Goal: Task Accomplishment & Management: Manage account settings

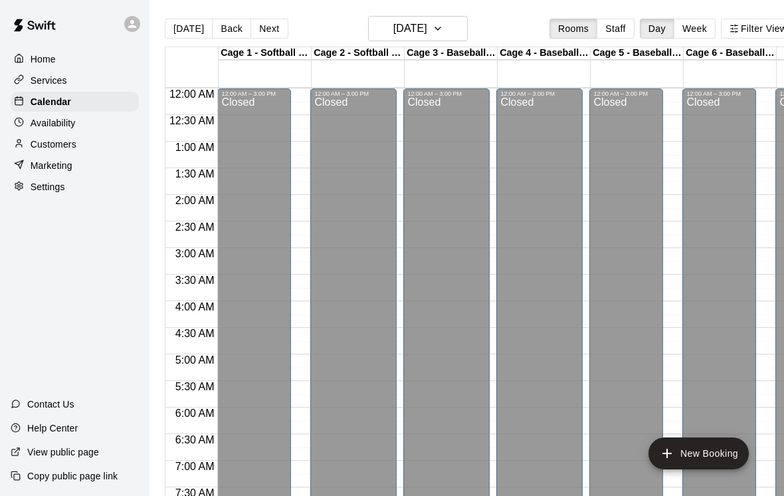
scroll to position [793, 0]
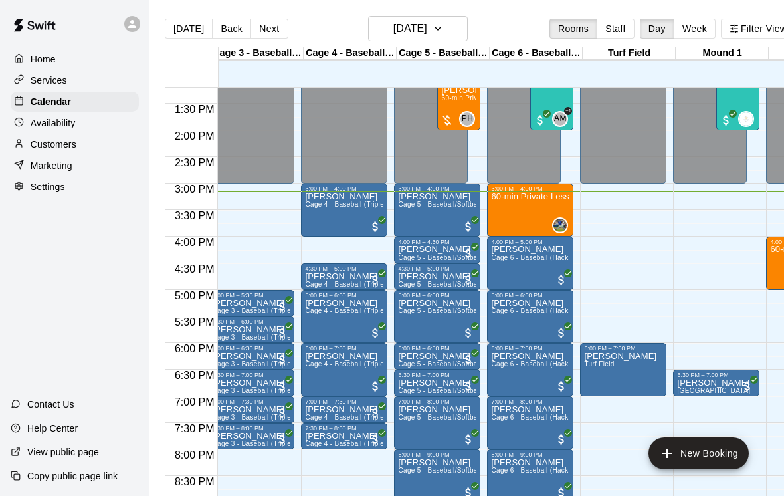
scroll to position [0, 227]
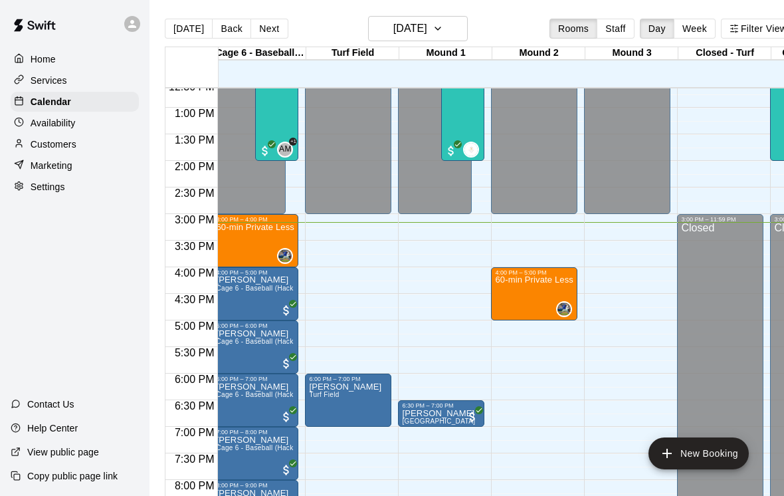
click at [269, 31] on button "Next" at bounding box center [268, 29] width 37 height 20
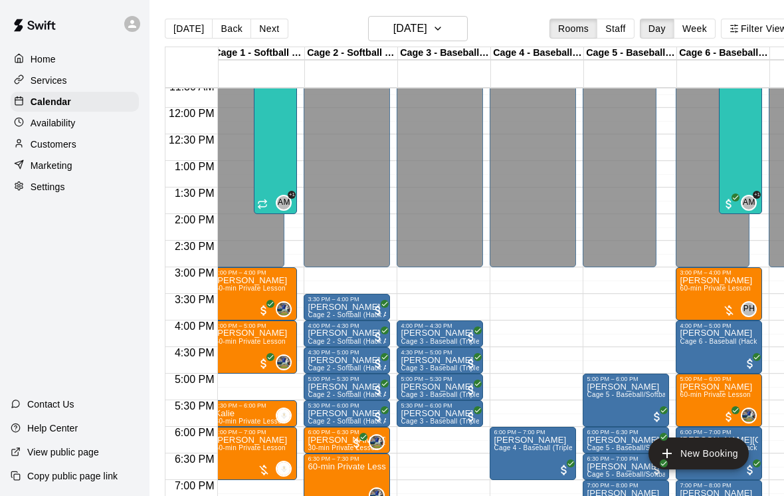
click at [253, 34] on button "Next" at bounding box center [268, 29] width 37 height 20
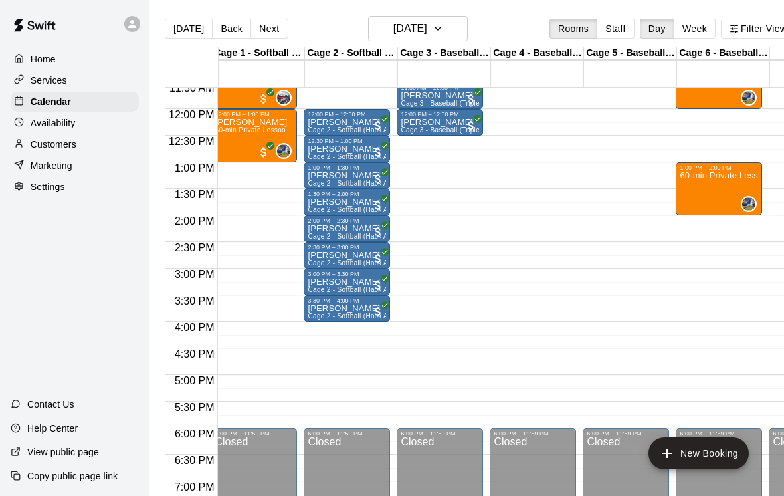
click at [266, 39] on button "Next" at bounding box center [268, 29] width 37 height 20
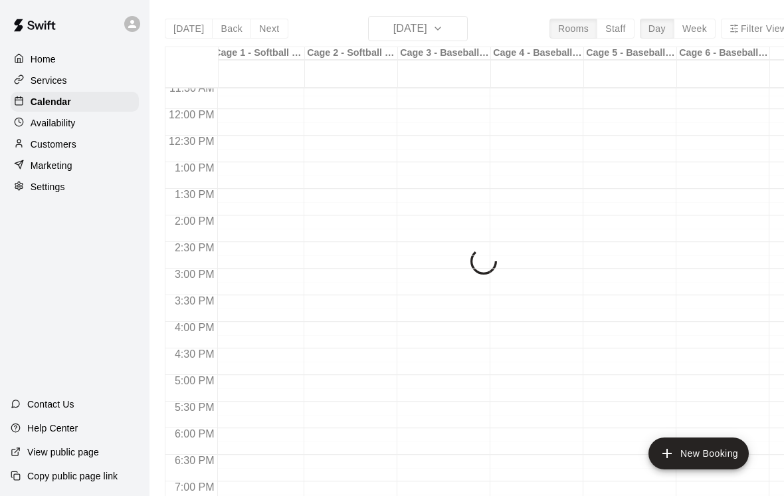
click at [267, 40] on div "Today Back Next Sunday Aug 17 Rooms Staff Day Week Filter View Cage 1 - Softbal…" at bounding box center [480, 264] width 630 height 496
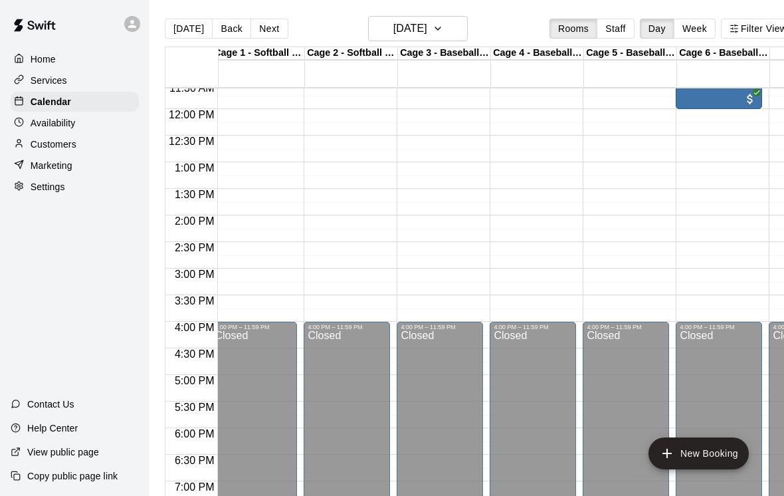
click at [270, 22] on button "Next" at bounding box center [268, 29] width 37 height 20
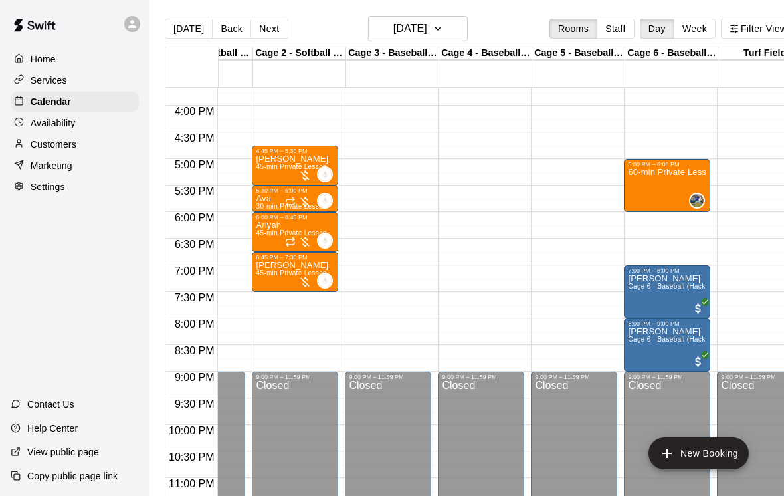
click at [188, 15] on main "Today Back Next Monday Aug 18 Rooms Staff Day Week Filter View Cage 1 - Softbal…" at bounding box center [479, 258] width 661 height 517
click at [189, 28] on button "[DATE]" at bounding box center [189, 29] width 48 height 20
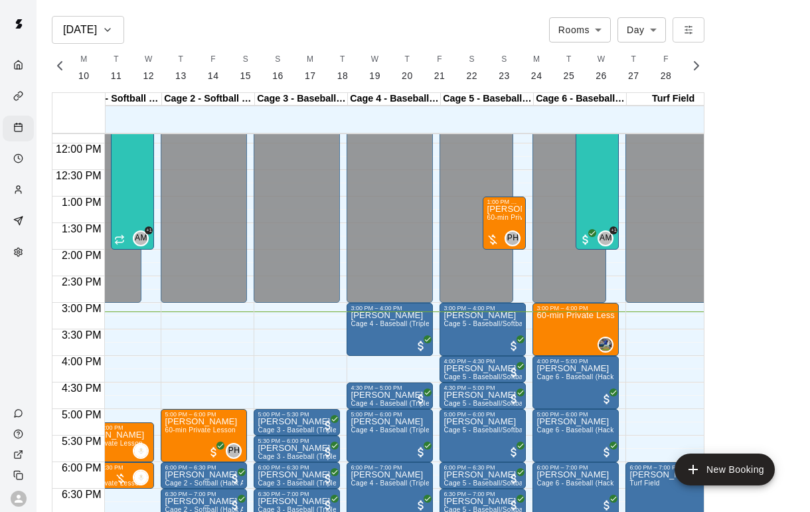
scroll to position [594, 37]
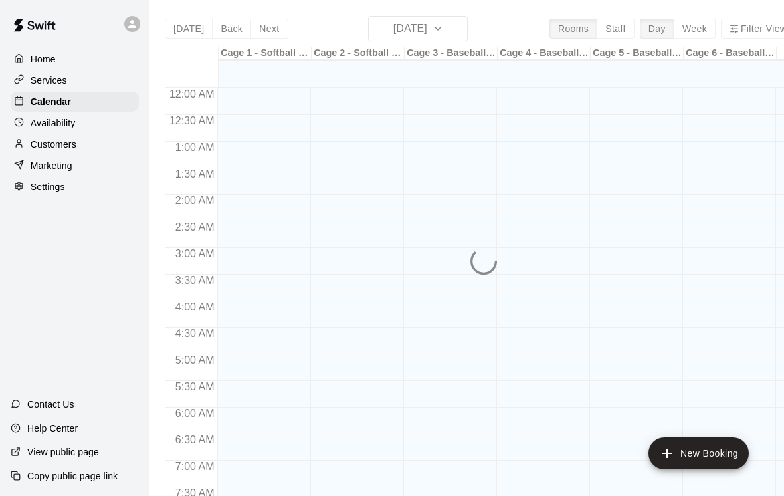
scroll to position [793, 0]
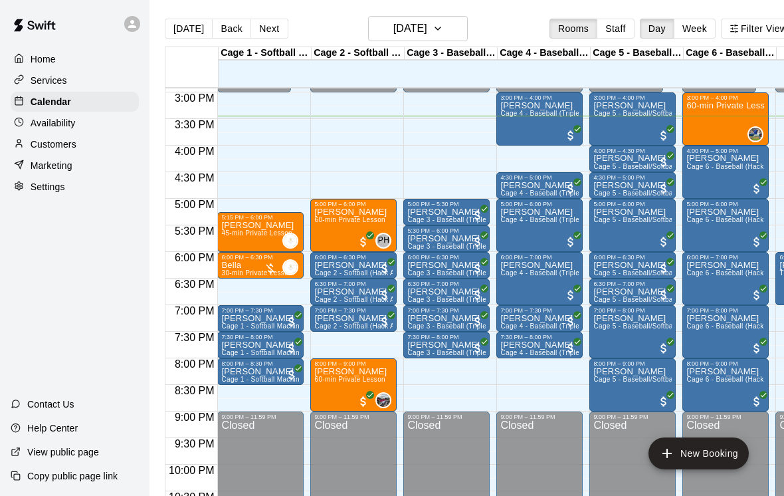
click at [468, 292] on p "Matthew Vassallo" at bounding box center [446, 292] width 78 height 0
click at [430, 332] on button "edit" at bounding box center [421, 338] width 27 height 26
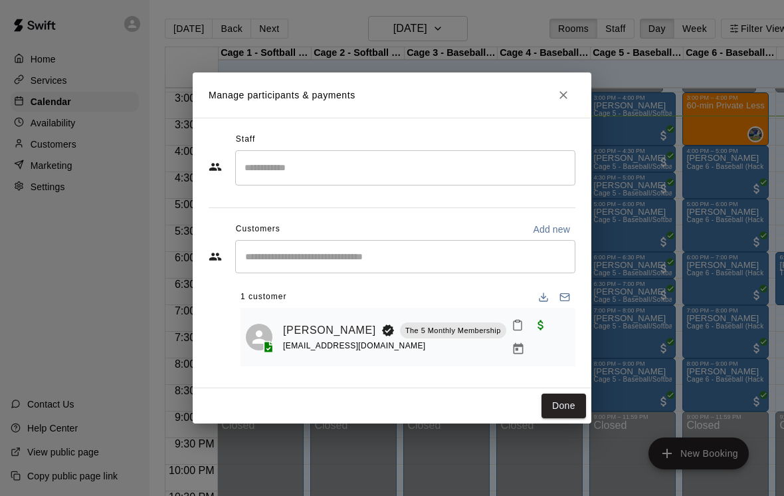
click at [558, 102] on icon "Close" at bounding box center [563, 94] width 13 height 13
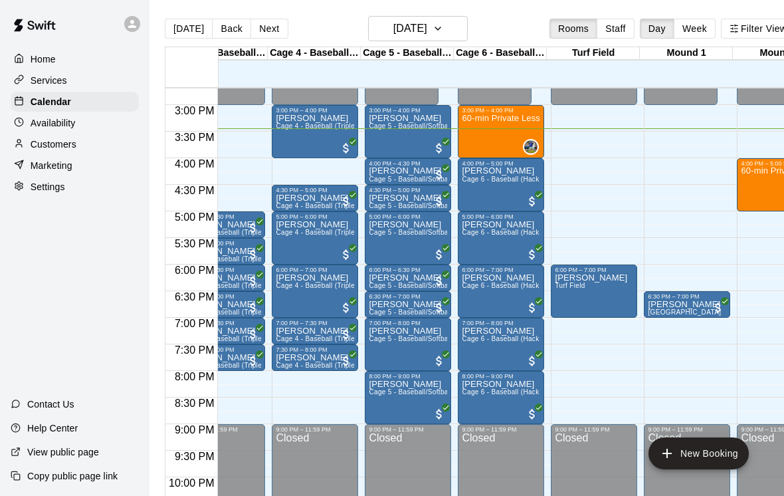
scroll to position [780, 230]
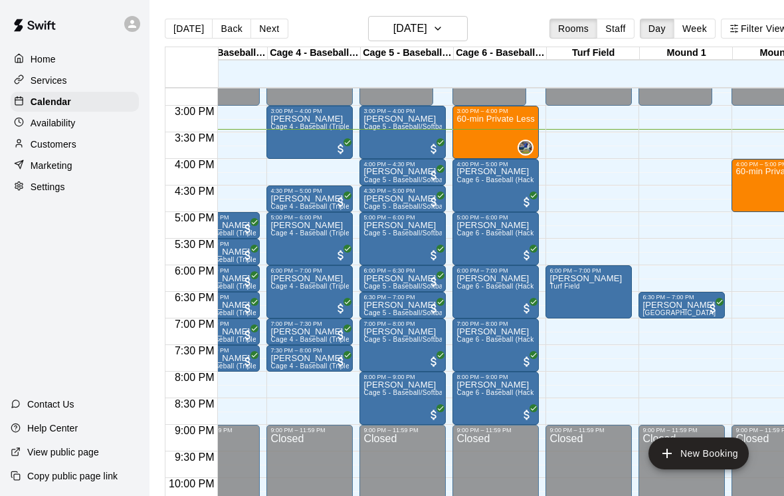
click at [411, 245] on div "Jack Ryan Cage 5 - Baseball/Softball (Triple Play - HitTrax)" at bounding box center [402, 469] width 78 height 496
click at [378, 264] on img "edit" at bounding box center [377, 267] width 15 height 15
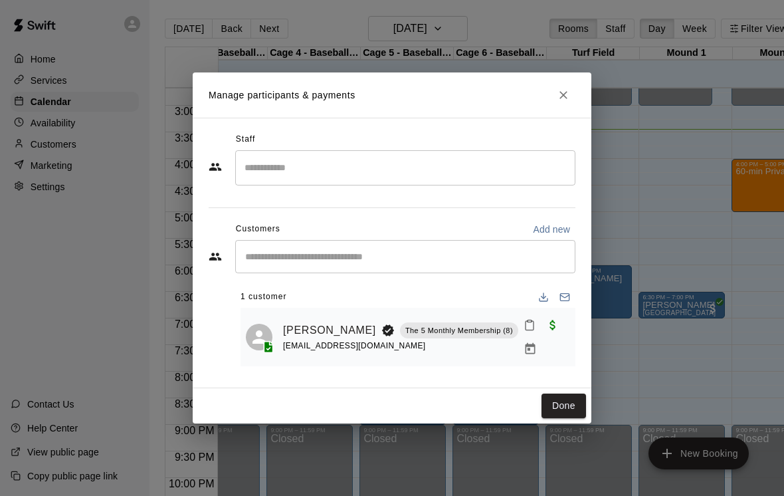
click at [573, 90] on button "Close" at bounding box center [563, 95] width 24 height 24
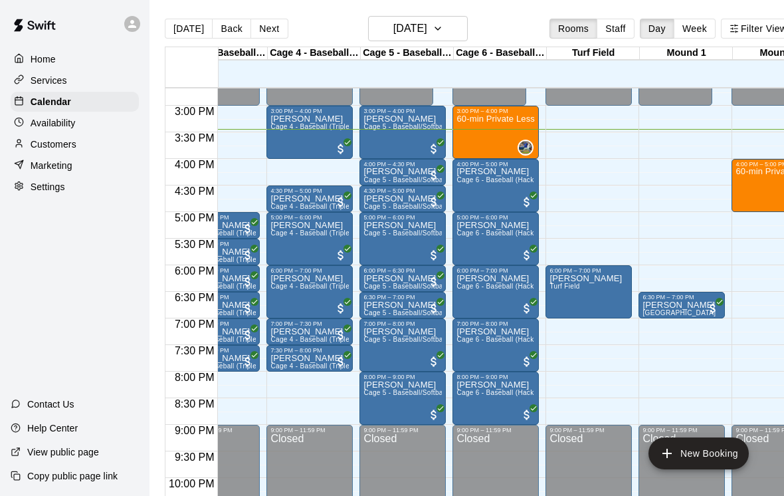
click at [212, 39] on button "Back" at bounding box center [231, 29] width 39 height 20
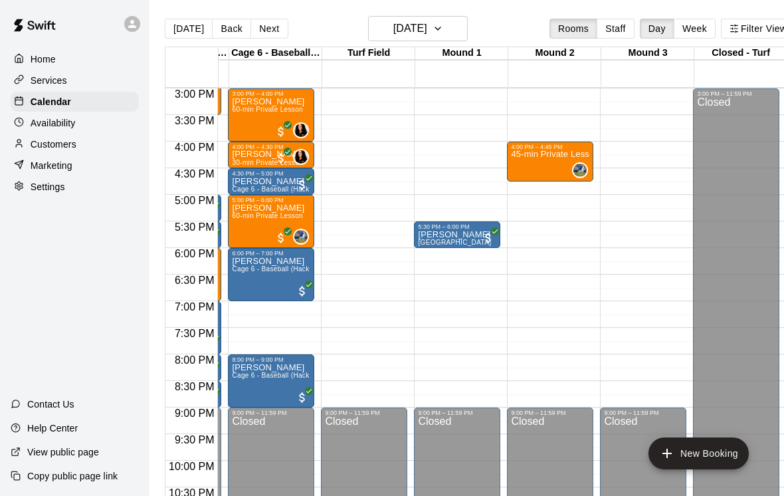
scroll to position [0, 0]
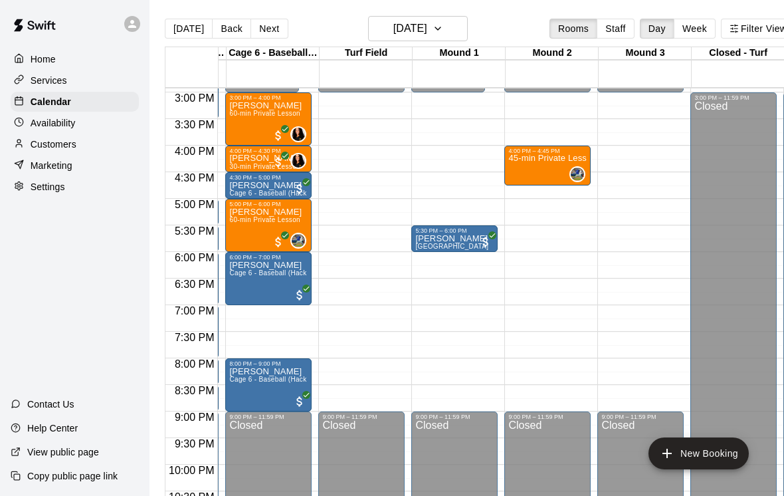
click at [227, 19] on button "Back" at bounding box center [231, 29] width 39 height 20
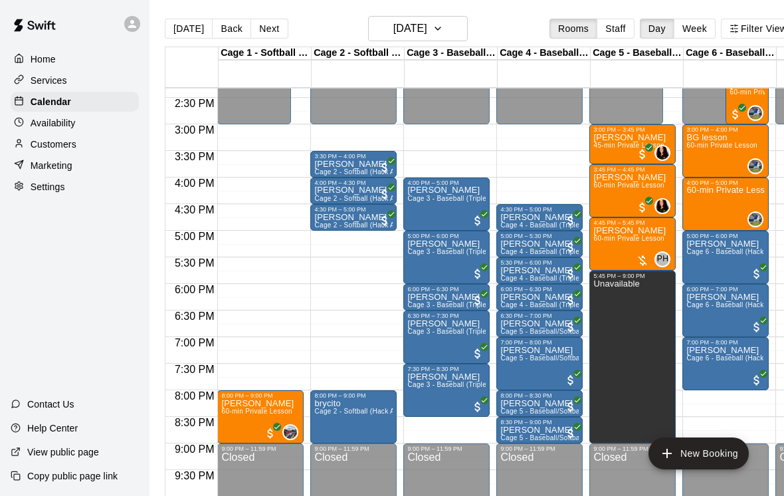
click at [194, 35] on button "[DATE]" at bounding box center [189, 29] width 48 height 20
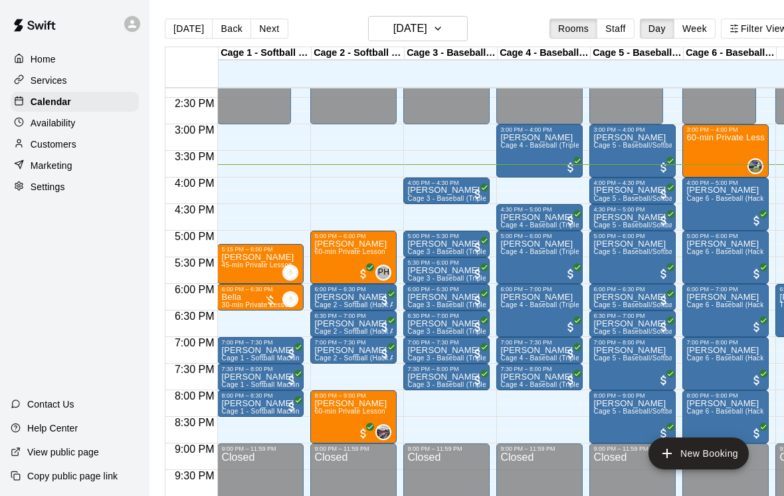
click at [487, 184] on icon "All customers have paid" at bounding box center [484, 187] width 8 height 8
click at [498, 223] on img "edit" at bounding box center [494, 228] width 15 height 15
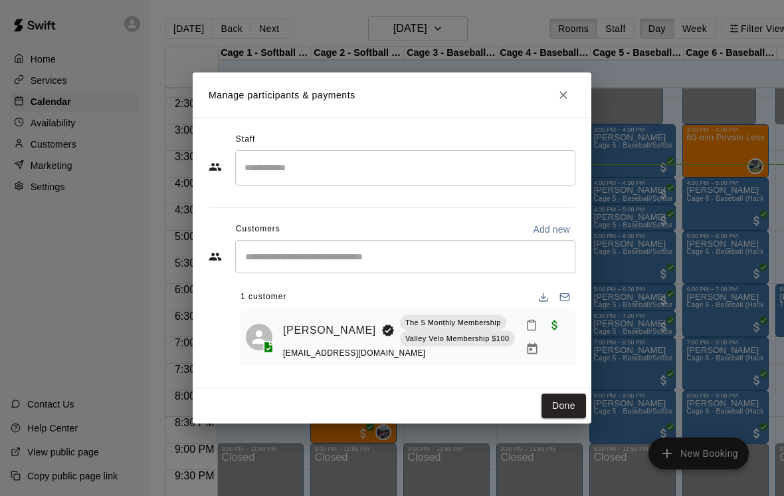
click at [294, 326] on link "Logan Kohanoff" at bounding box center [329, 329] width 93 height 17
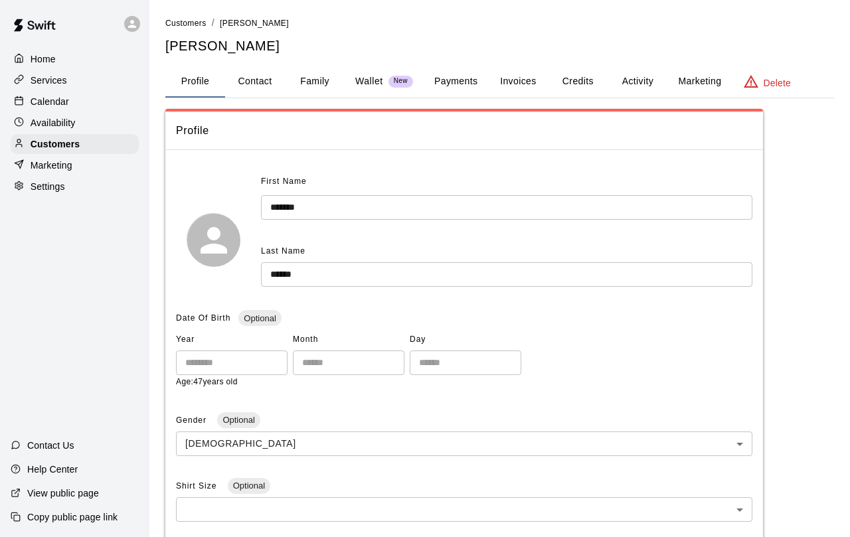
click at [23, 96] on div "Calendar" at bounding box center [75, 102] width 128 height 20
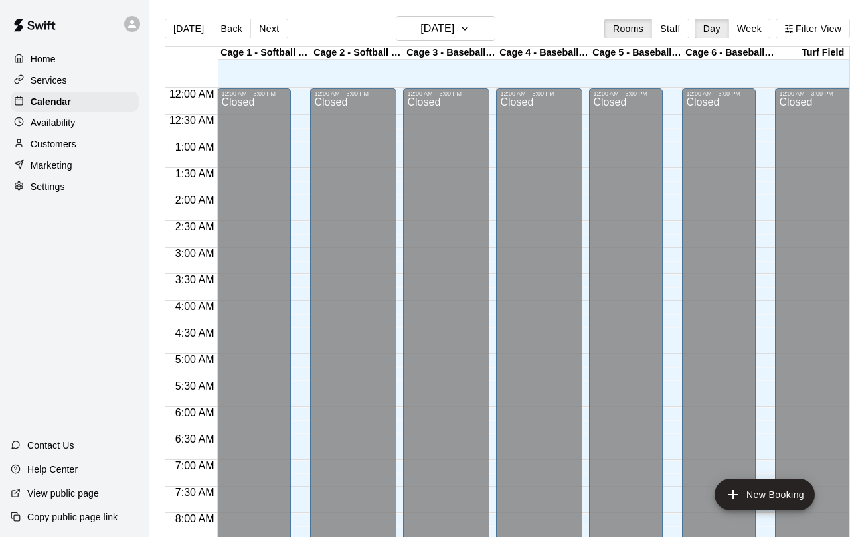
scroll to position [749, 0]
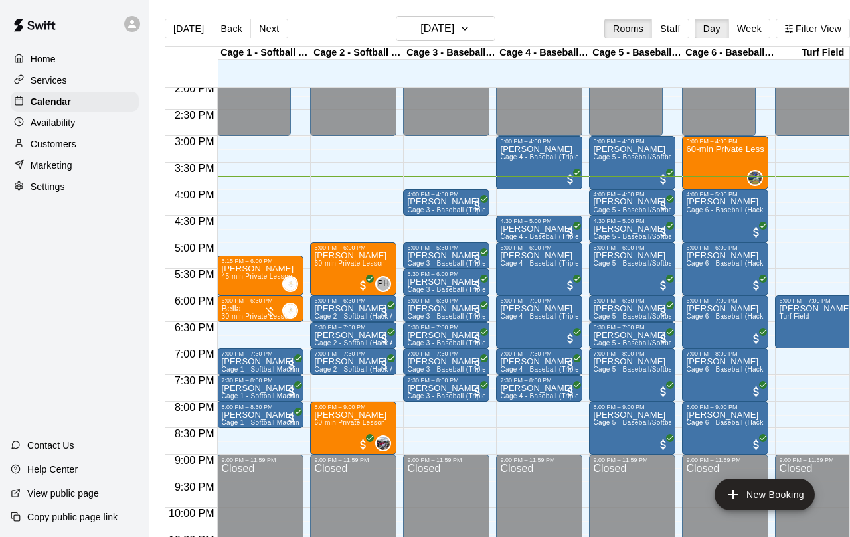
click at [415, 202] on p "Nazanin Nassir" at bounding box center [446, 202] width 78 height 0
click at [412, 286] on button "delete" at bounding box center [421, 281] width 27 height 27
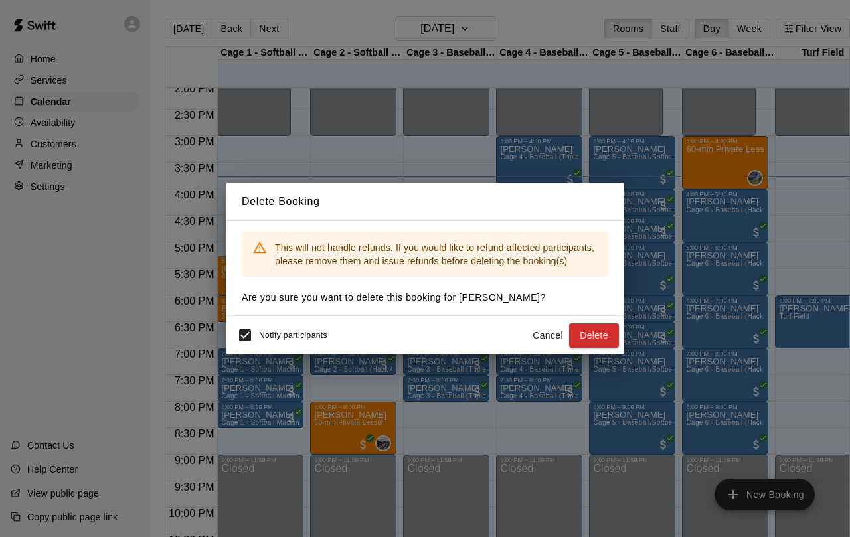
click at [587, 348] on button "Delete" at bounding box center [594, 335] width 50 height 25
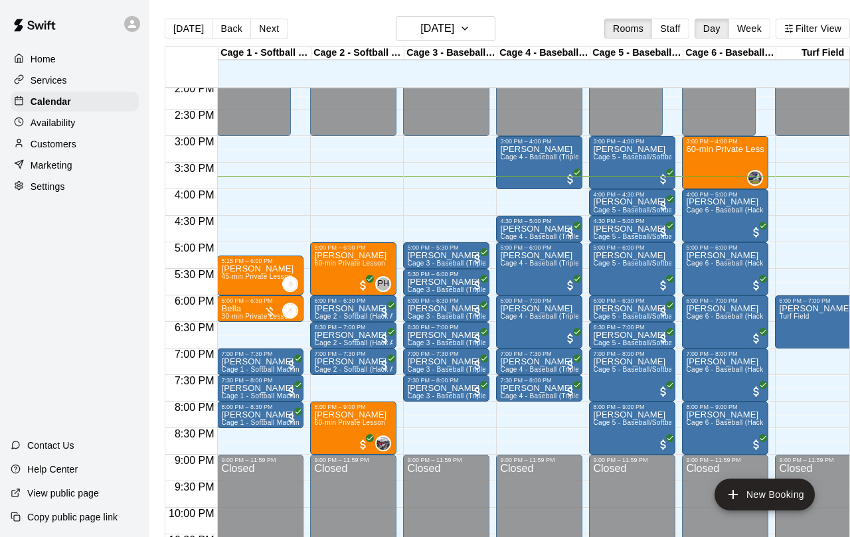
click at [465, 256] on p "[PERSON_NAME]" at bounding box center [446, 256] width 78 height 0
click at [422, 300] on img "edit" at bounding box center [421, 303] width 15 height 15
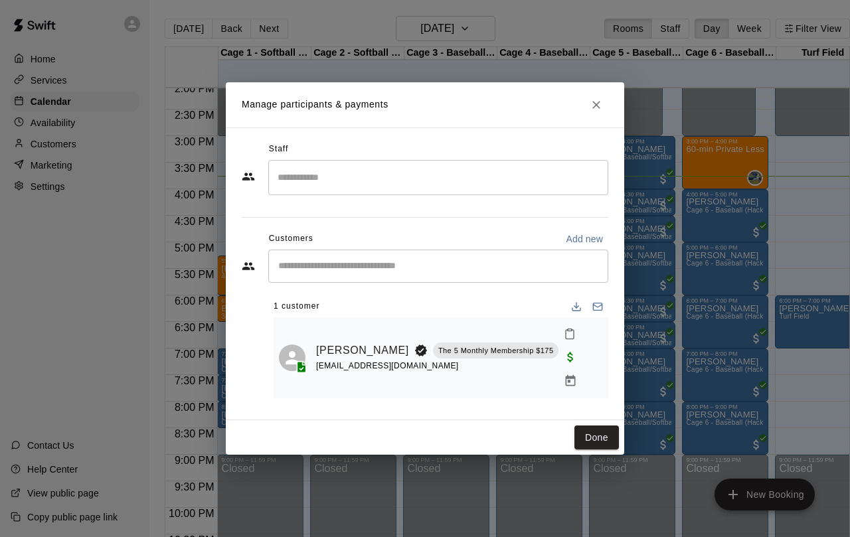
click at [598, 117] on button "Close" at bounding box center [597, 105] width 24 height 24
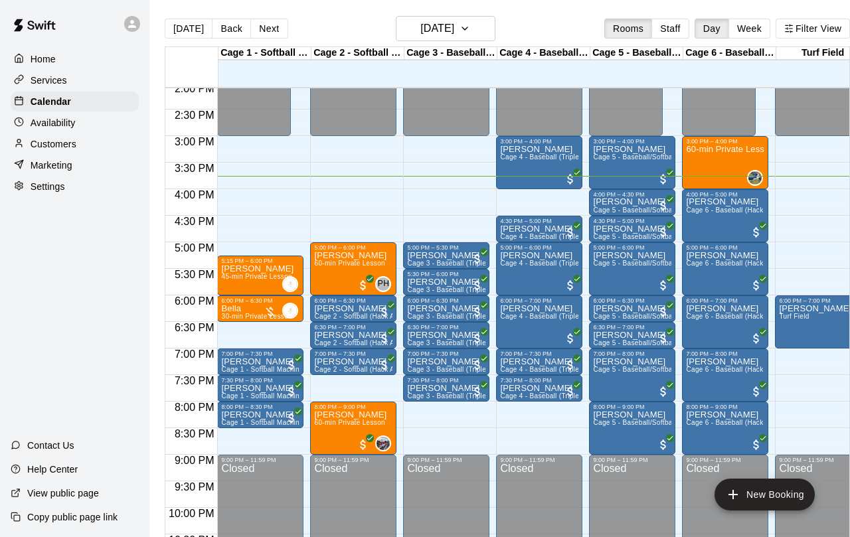
click at [458, 262] on span "Cage 3 - Baseball (Triple Play)" at bounding box center [455, 263] width 97 height 7
click at [428, 306] on img "edit" at bounding box center [421, 307] width 15 height 15
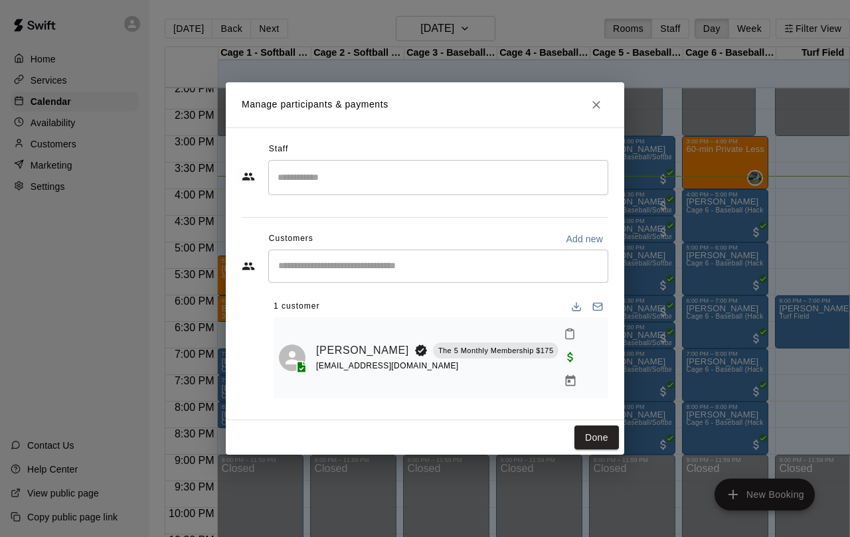
click at [343, 347] on link "[PERSON_NAME]" at bounding box center [362, 350] width 93 height 17
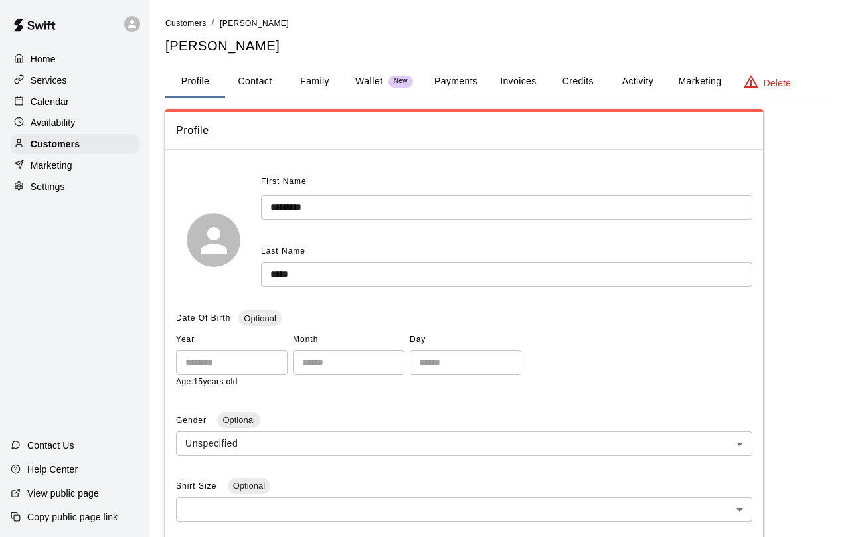
click at [329, 88] on button "Family" at bounding box center [315, 82] width 60 height 32
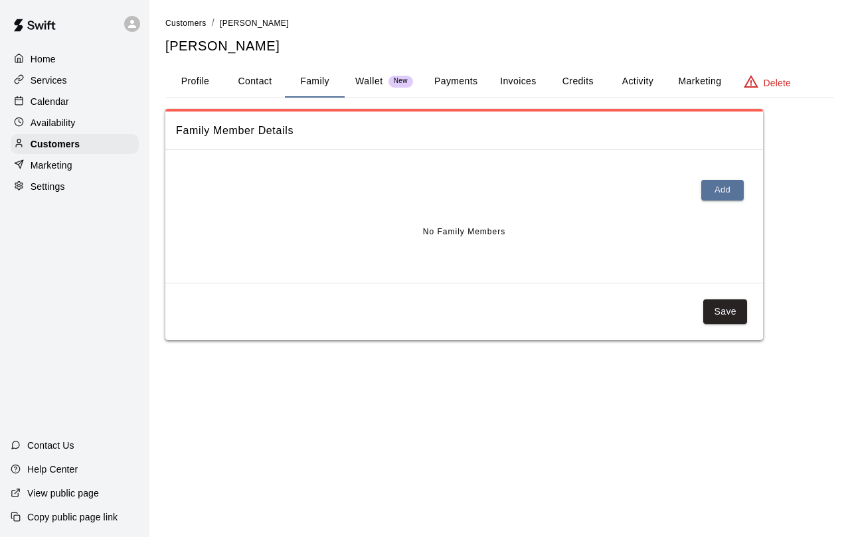
click at [260, 82] on button "Contact" at bounding box center [255, 82] width 60 height 32
select select "**"
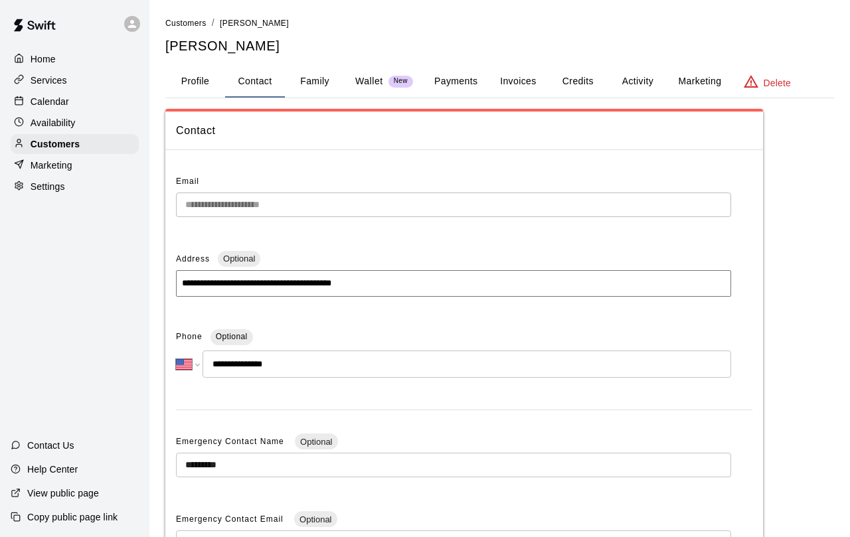
click at [35, 108] on p "Calendar" at bounding box center [50, 101] width 39 height 13
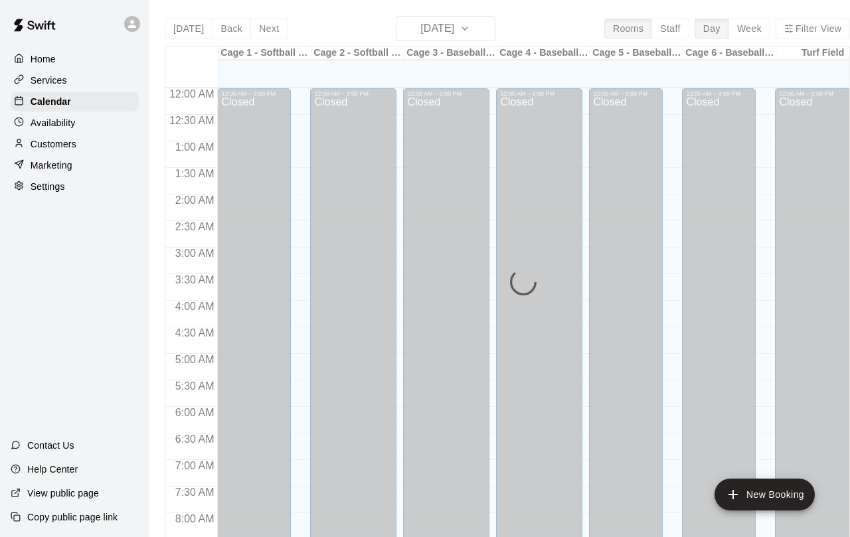
scroll to position [749, 0]
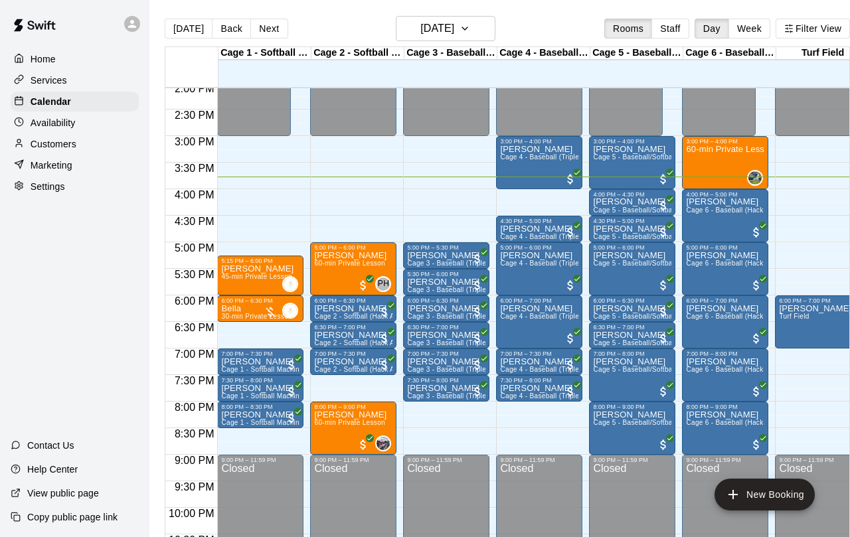
click at [430, 335] on p "[PERSON_NAME]" at bounding box center [446, 335] width 78 height 0
click at [426, 386] on img "edit" at bounding box center [421, 382] width 15 height 15
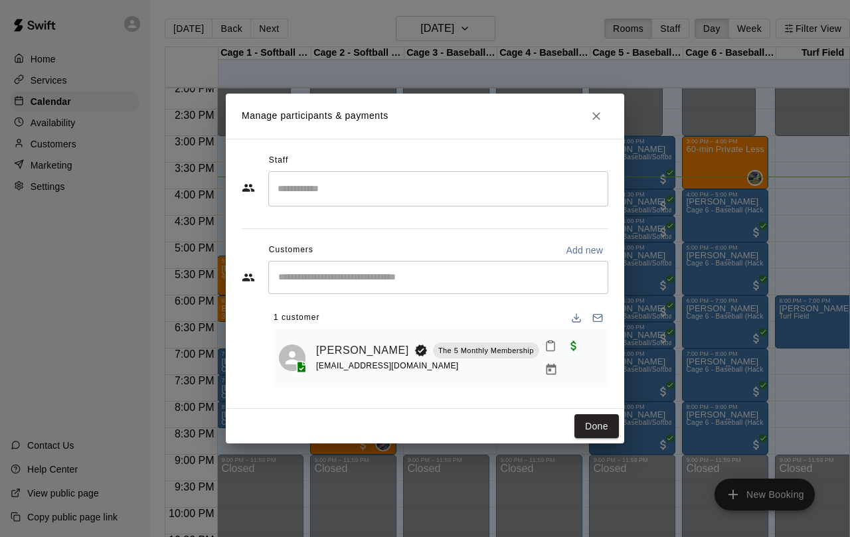
click at [324, 356] on link "[PERSON_NAME]" at bounding box center [362, 350] width 93 height 17
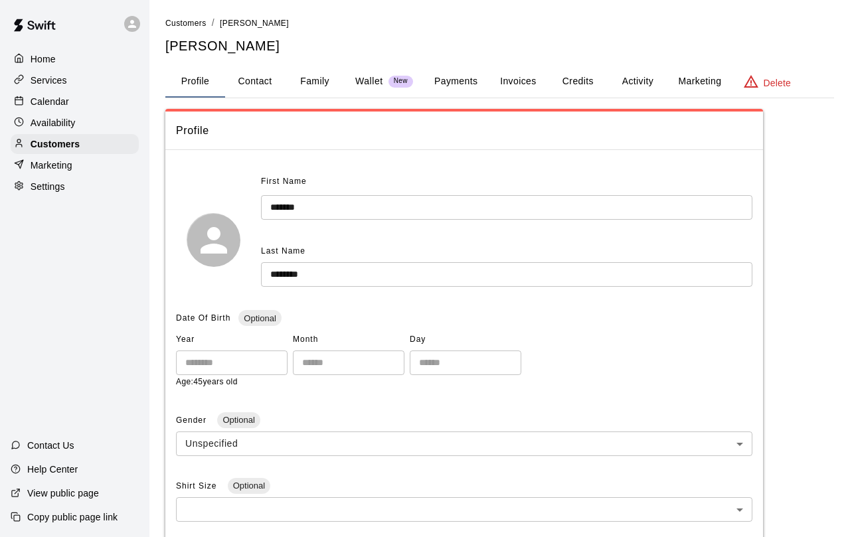
click at [316, 70] on button "Family" at bounding box center [315, 82] width 60 height 32
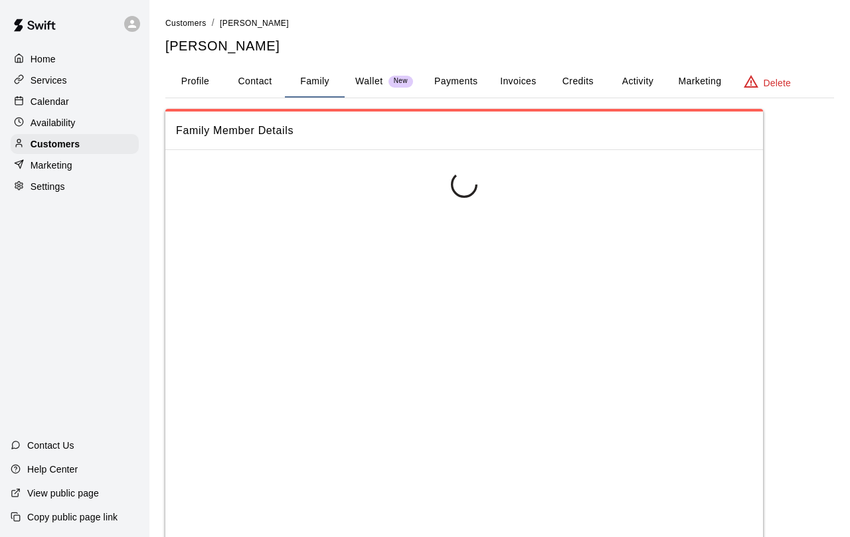
click at [252, 78] on button "Contact" at bounding box center [255, 82] width 60 height 32
select select "**"
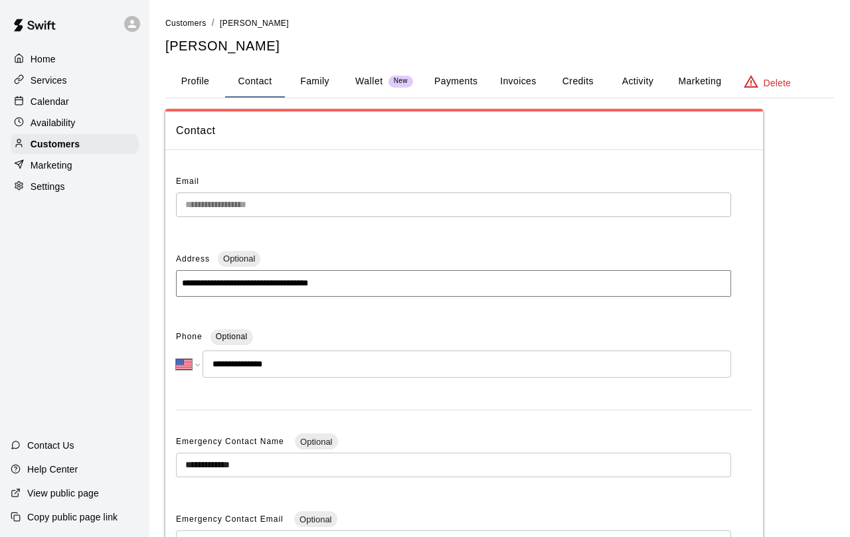
click at [31, 95] on div "Calendar" at bounding box center [75, 102] width 128 height 20
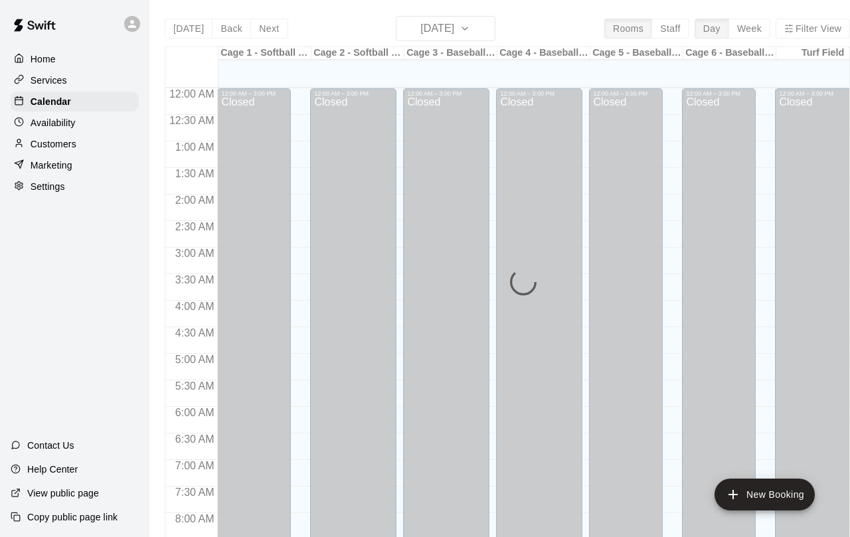
scroll to position [749, 0]
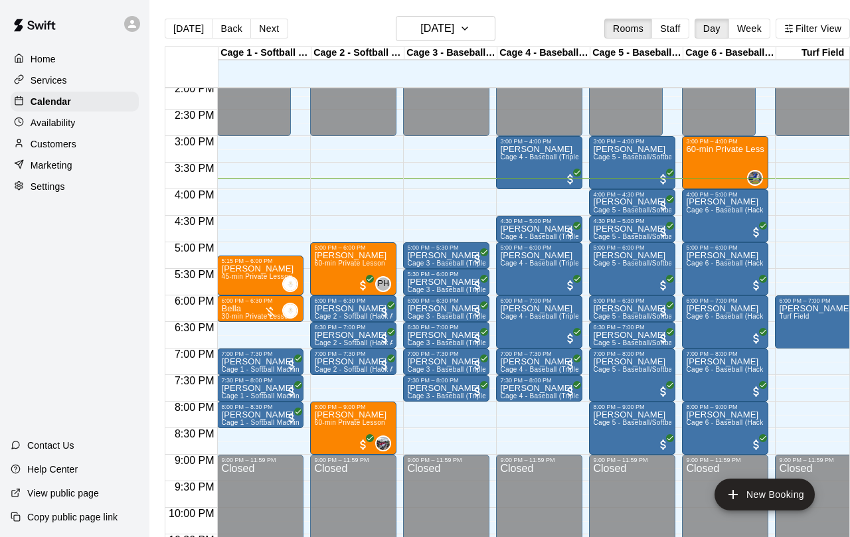
click at [435, 335] on p "[PERSON_NAME]" at bounding box center [446, 335] width 78 height 0
click at [426, 378] on img "edit" at bounding box center [421, 382] width 15 height 15
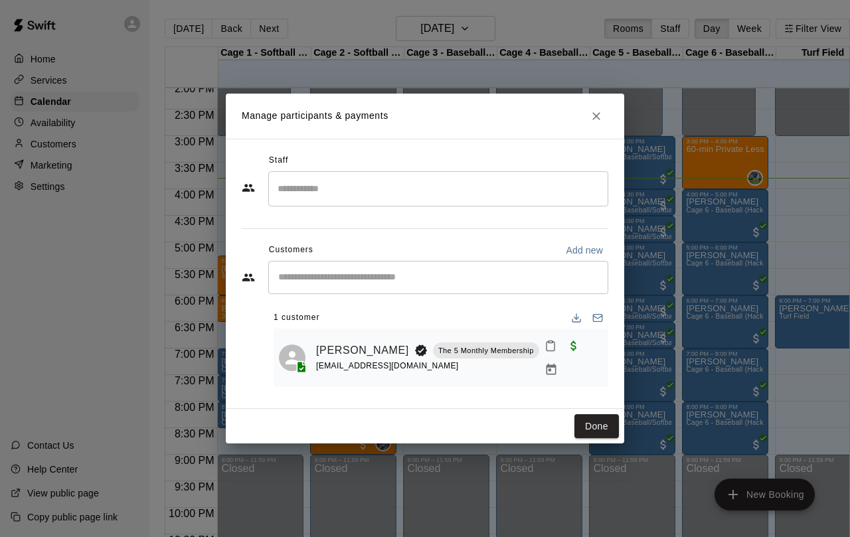
click at [596, 106] on button "Close" at bounding box center [597, 116] width 24 height 24
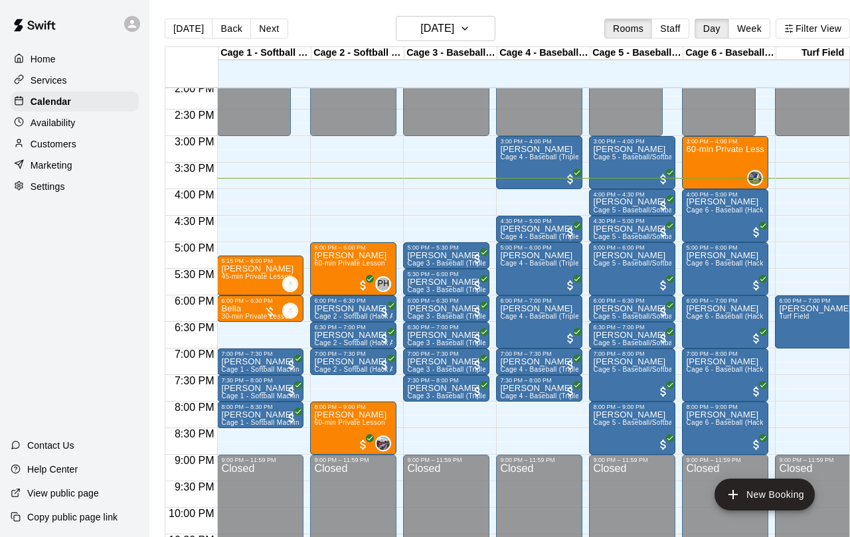
click at [413, 354] on div "7:00 PM – 7:30 PM" at bounding box center [446, 354] width 78 height 7
click at [428, 399] on img "edit" at bounding box center [421, 396] width 15 height 15
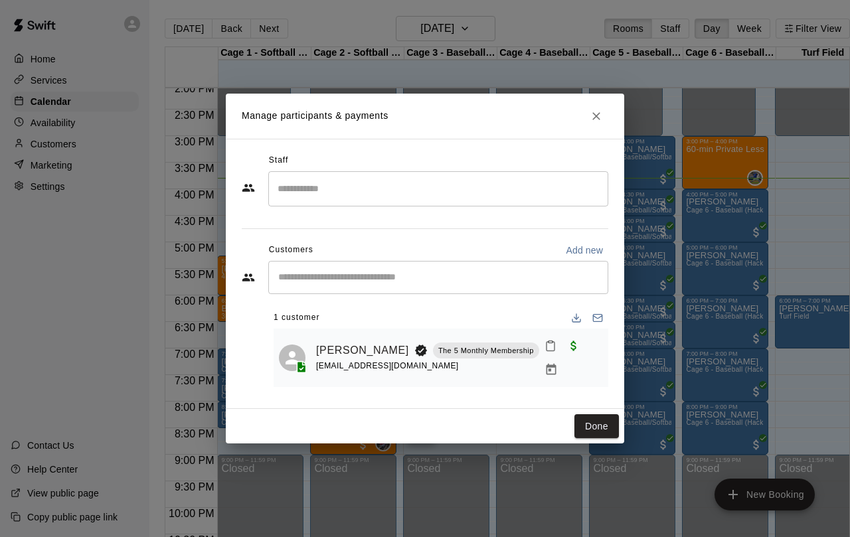
click at [312, 341] on div "Leo Vassallo The 5 Monthly Membership mattvass@gmail.com" at bounding box center [441, 358] width 324 height 48
click at [324, 353] on link "Leo Vassallo" at bounding box center [362, 350] width 93 height 17
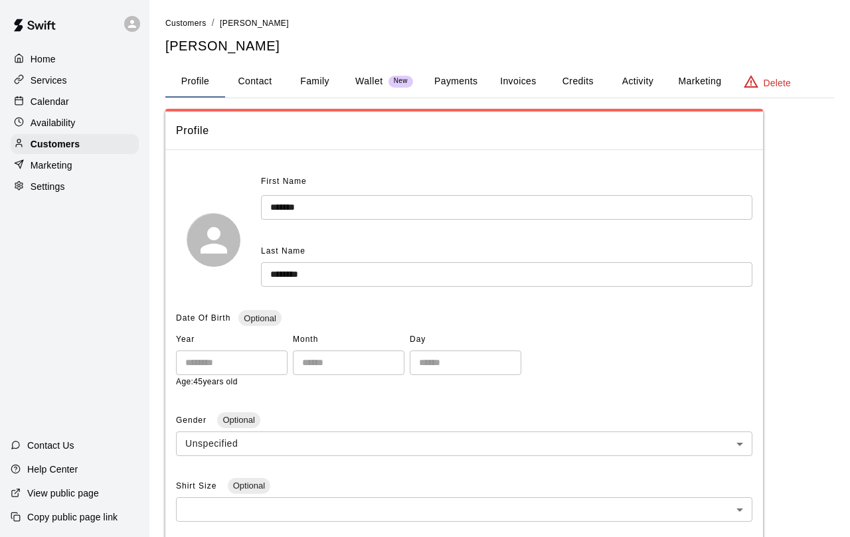
click at [295, 78] on button "Family" at bounding box center [315, 82] width 60 height 32
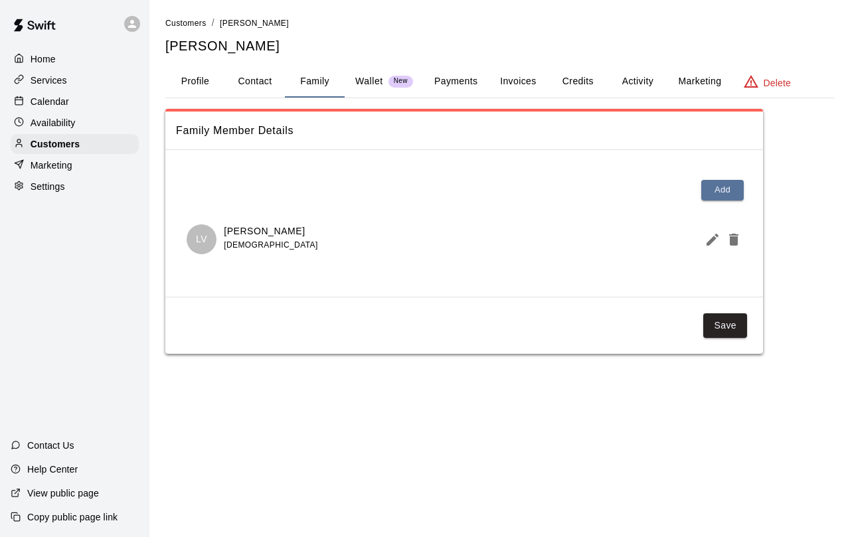
click at [249, 82] on button "Contact" at bounding box center [255, 82] width 60 height 32
select select "**"
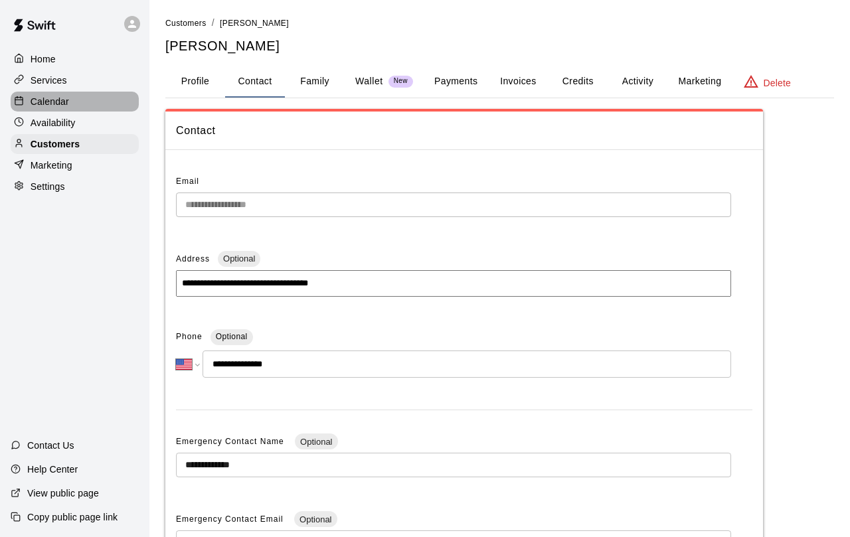
click at [36, 99] on p "Calendar" at bounding box center [50, 101] width 39 height 13
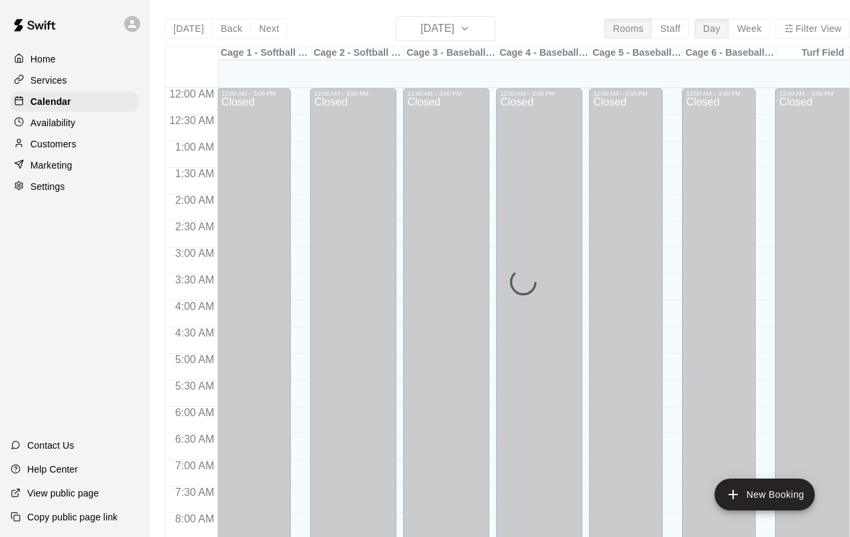
scroll to position [749, 0]
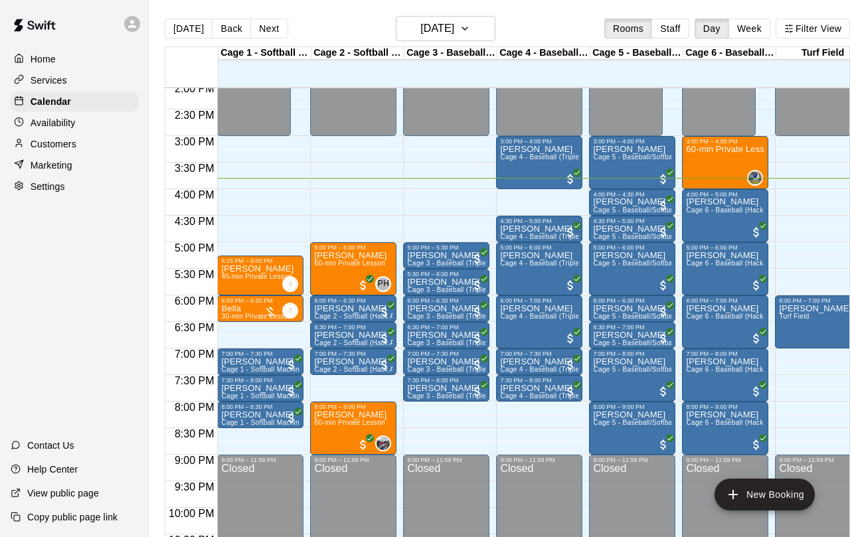
click at [448, 256] on p "[PERSON_NAME]" at bounding box center [446, 256] width 78 height 0
click at [415, 297] on img "edit" at bounding box center [421, 303] width 15 height 15
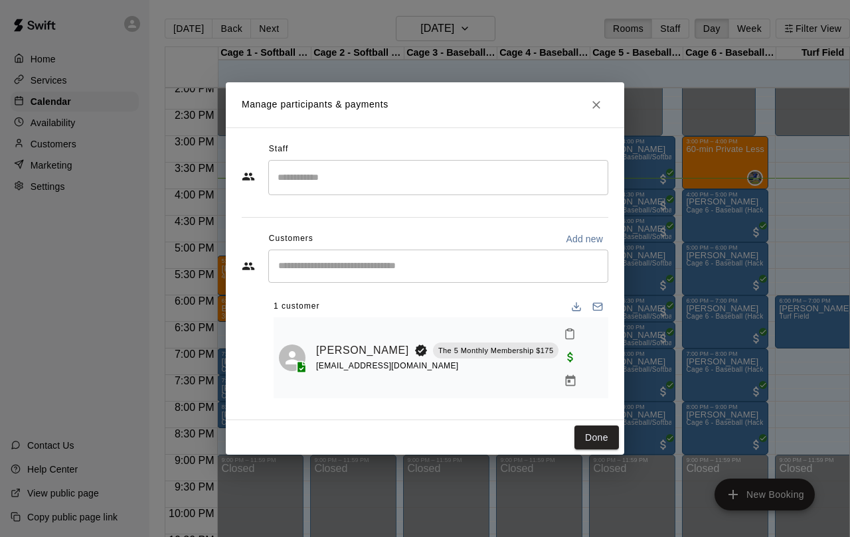
click at [602, 426] on button "Done" at bounding box center [597, 438] width 45 height 25
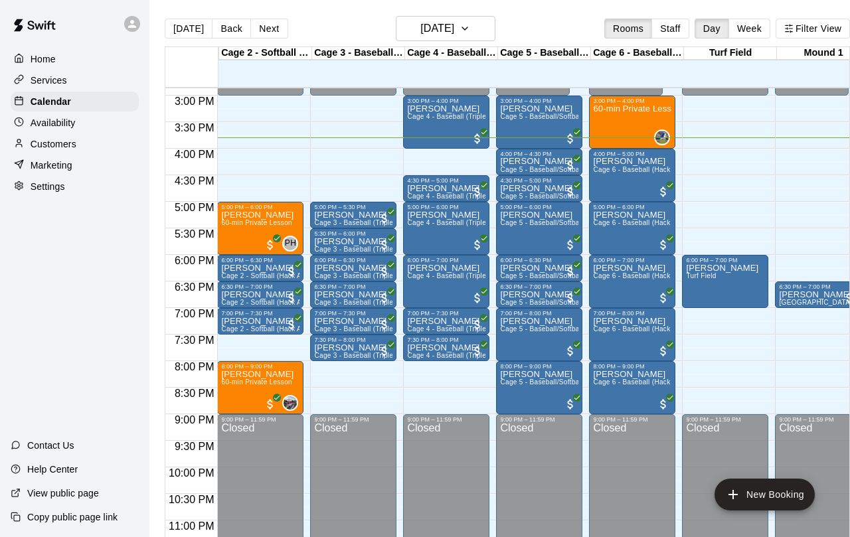
scroll to position [789, 92]
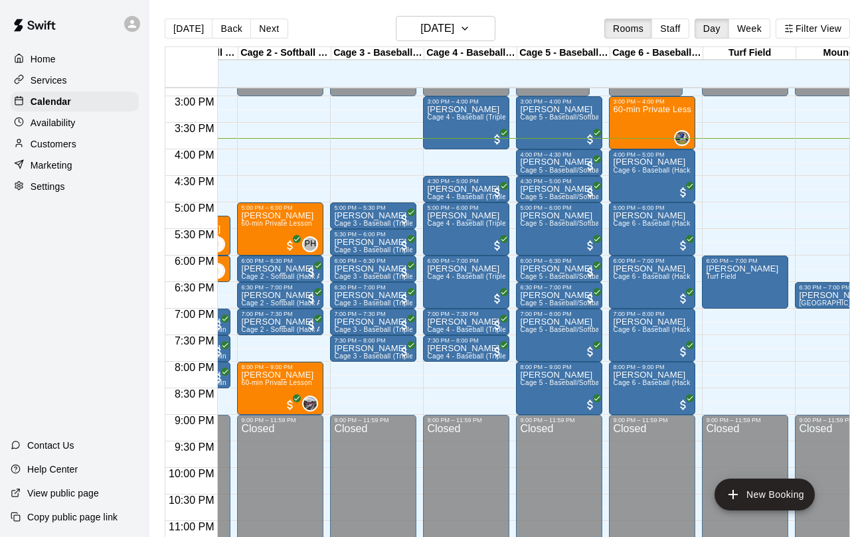
click at [350, 296] on p "[PERSON_NAME]" at bounding box center [373, 296] width 78 height 0
click at [342, 345] on img "edit" at bounding box center [348, 342] width 15 height 15
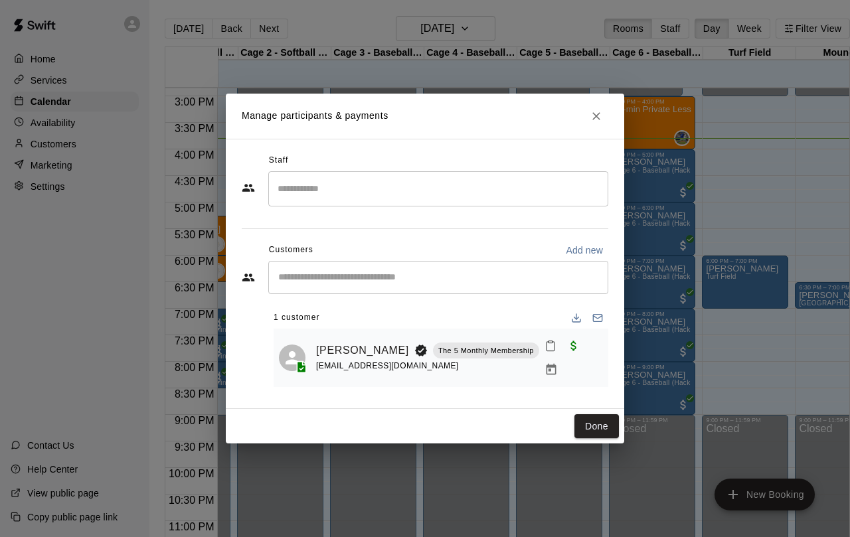
click at [330, 345] on link "[PERSON_NAME]" at bounding box center [362, 350] width 93 height 17
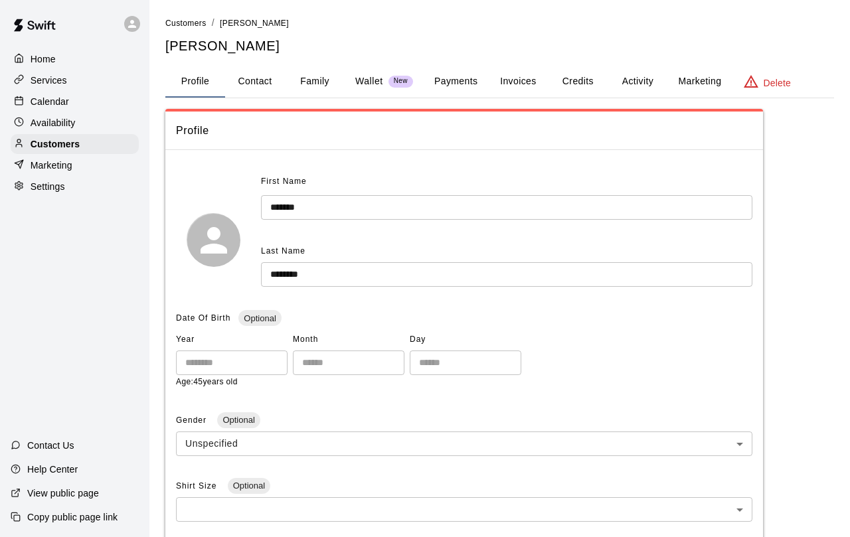
click at [269, 78] on button "Contact" at bounding box center [255, 82] width 60 height 32
select select "**"
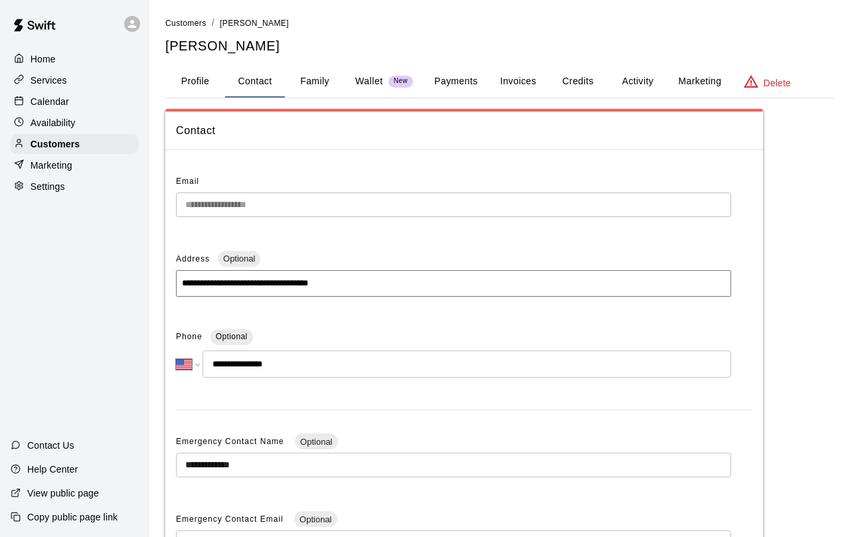
click at [188, 81] on button "Profile" at bounding box center [195, 82] width 60 height 32
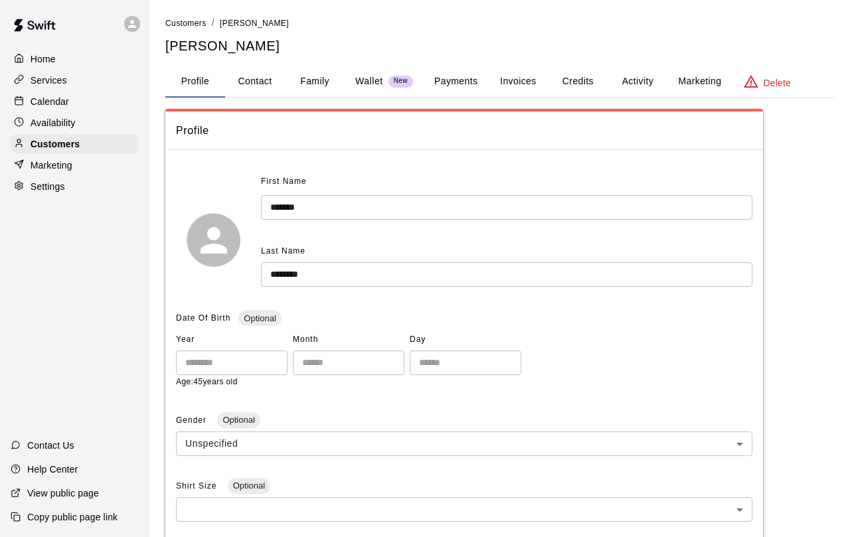
click at [62, 104] on p "Calendar" at bounding box center [50, 101] width 39 height 13
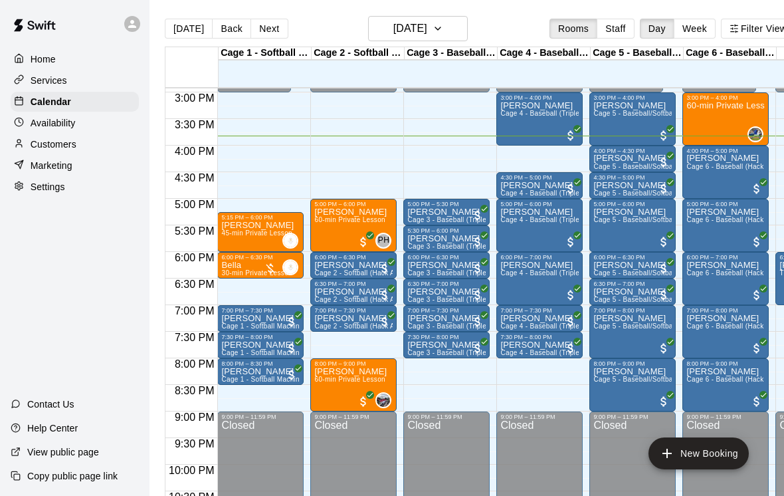
scroll to position [0, 7]
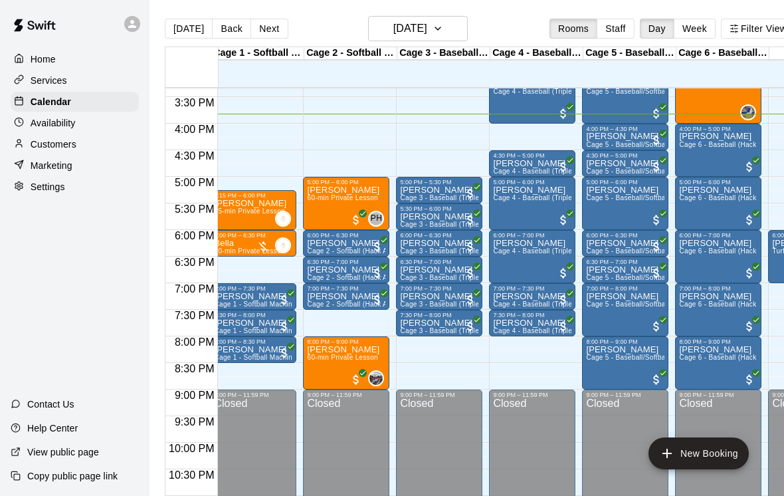
click at [420, 323] on p "[PERSON_NAME]" at bounding box center [439, 323] width 78 height 0
click at [416, 371] on img "edit" at bounding box center [414, 369] width 15 height 15
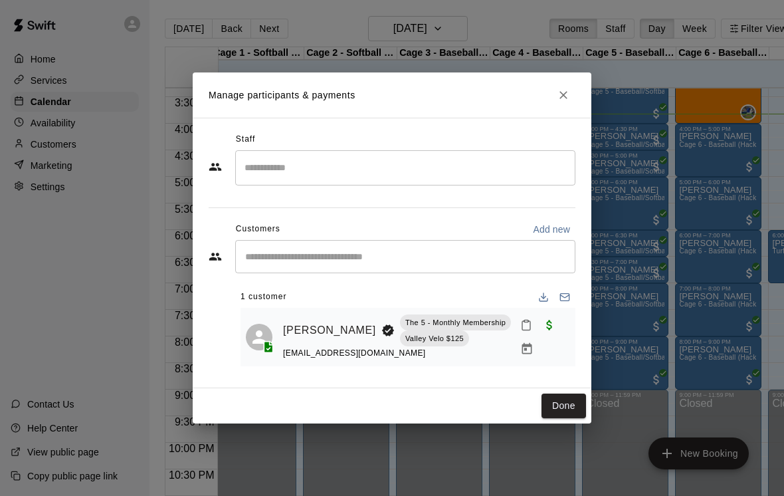
click at [300, 331] on link "Gabe Klein" at bounding box center [329, 329] width 93 height 17
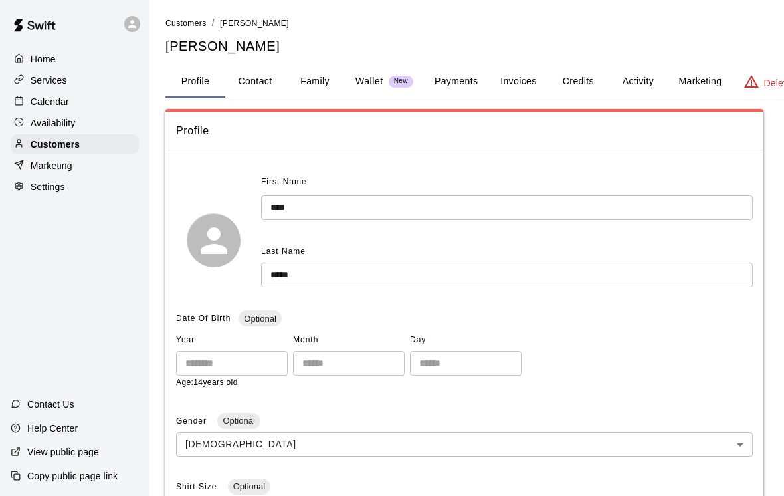
click at [272, 77] on button "Contact" at bounding box center [255, 82] width 60 height 32
select select "**"
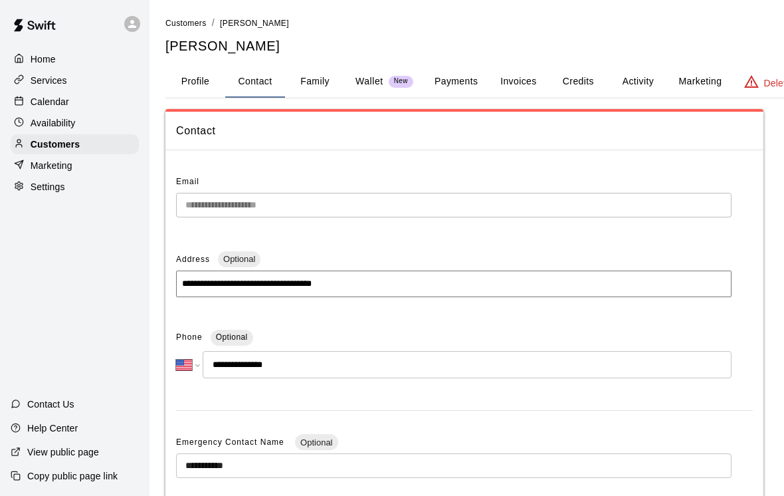
click at [43, 94] on div "Calendar" at bounding box center [75, 102] width 128 height 20
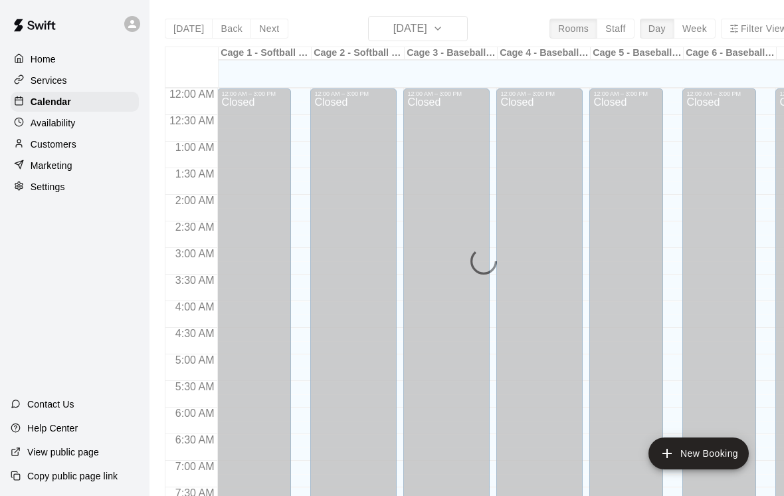
scroll to position [793, 0]
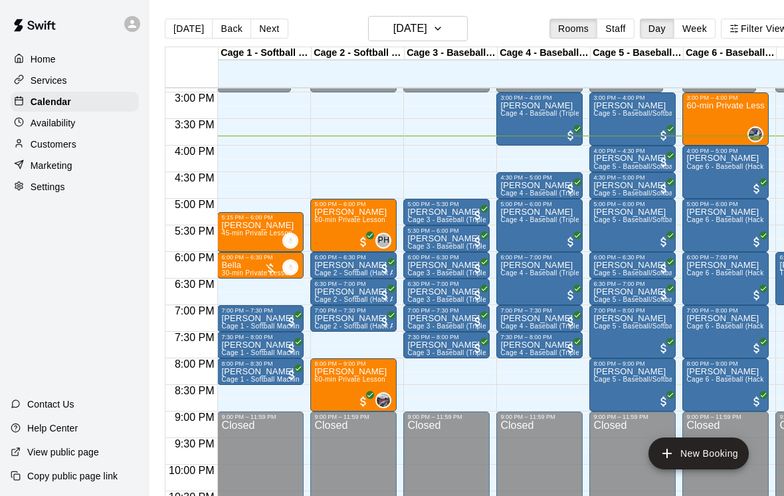
click at [419, 207] on div "5:00 PM – 5:30 PM" at bounding box center [446, 204] width 78 height 7
click at [409, 157] on div at bounding box center [392, 248] width 784 height 496
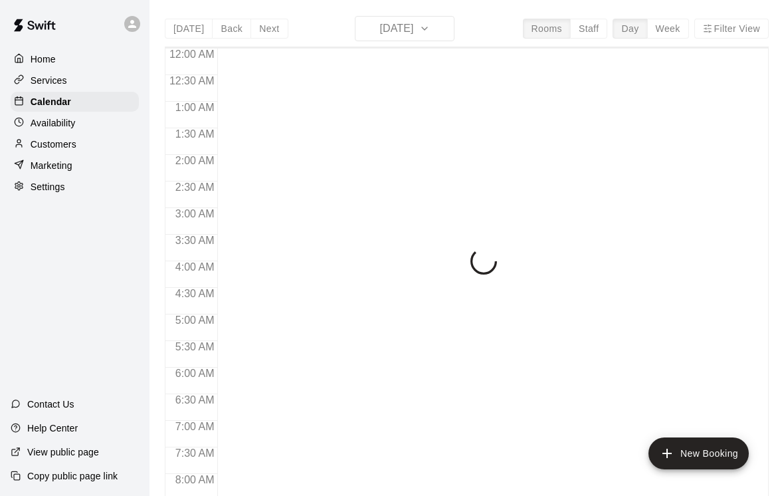
scroll to position [793, 0]
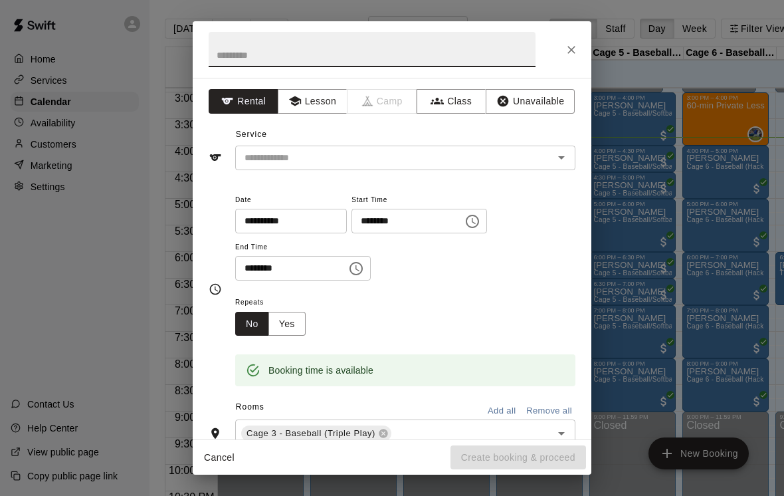
click at [515, 112] on button "Unavailable" at bounding box center [530, 101] width 89 height 25
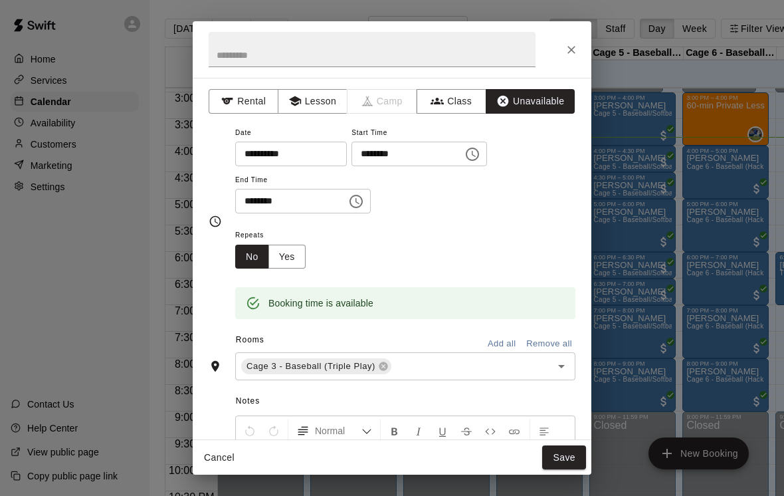
click at [568, 448] on button "Save" at bounding box center [564, 457] width 44 height 25
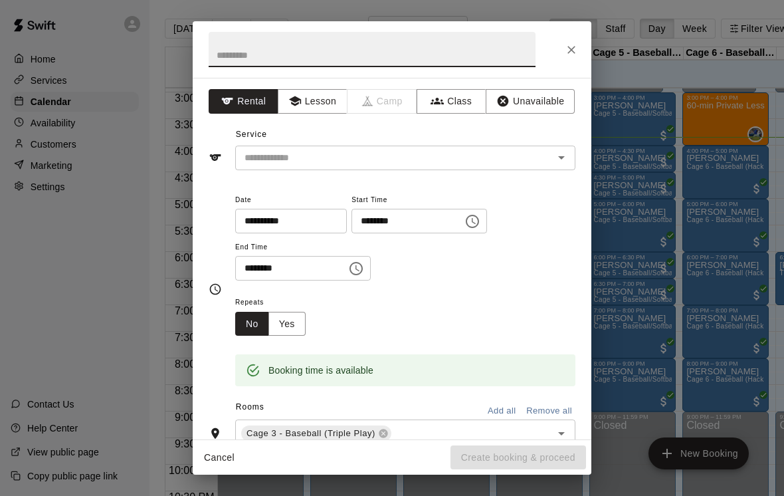
click at [531, 103] on button "Unavailable" at bounding box center [530, 101] width 89 height 25
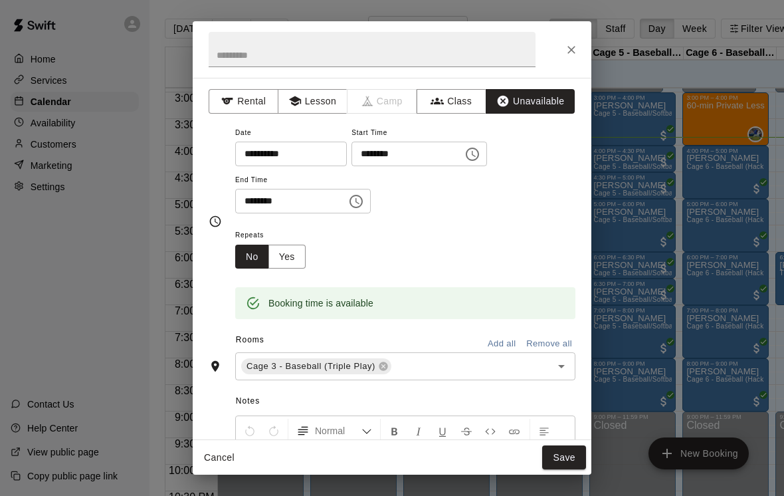
click at [585, 458] on button "Save" at bounding box center [564, 457] width 44 height 25
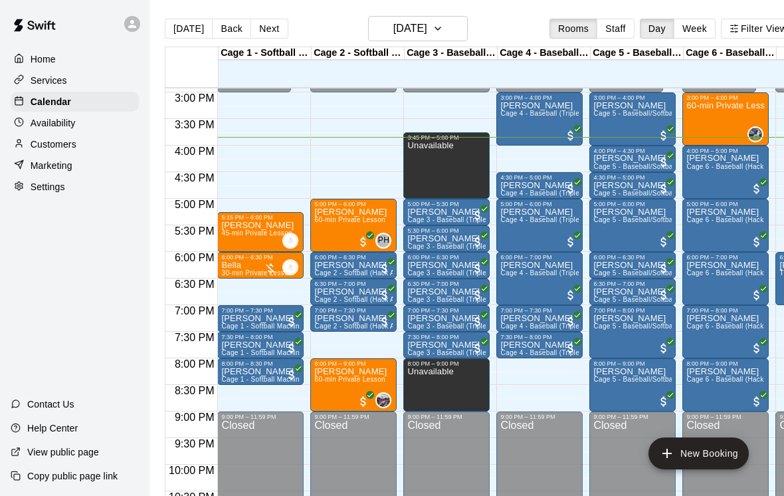
click at [432, 345] on p "[PERSON_NAME]" at bounding box center [446, 345] width 78 height 0
click at [417, 381] on button "edit" at bounding box center [421, 392] width 27 height 26
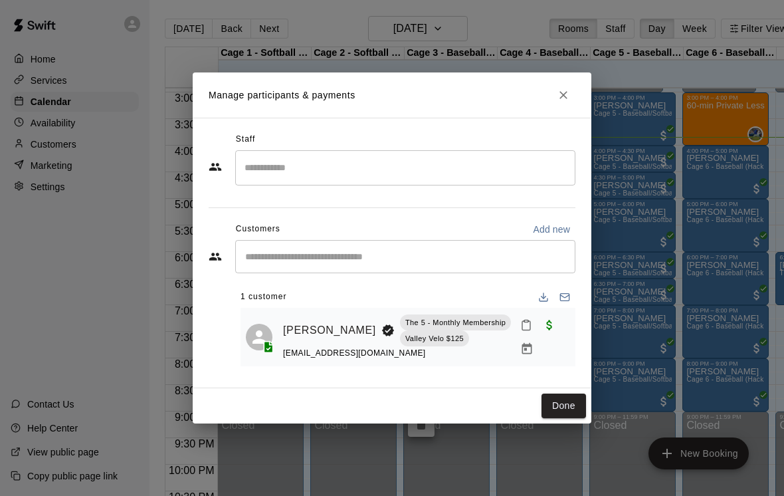
click at [553, 89] on button "Close" at bounding box center [563, 95] width 24 height 24
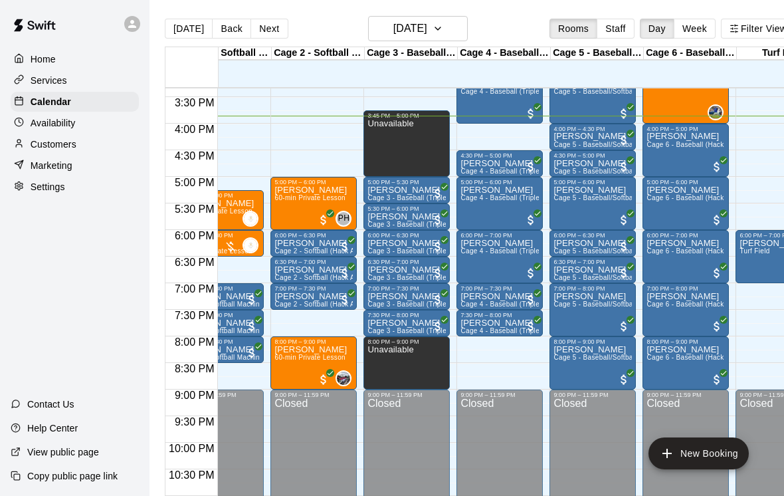
click at [393, 334] on div at bounding box center [406, 334] width 78 height 0
click at [375, 384] on img "edit" at bounding box center [381, 377] width 15 height 15
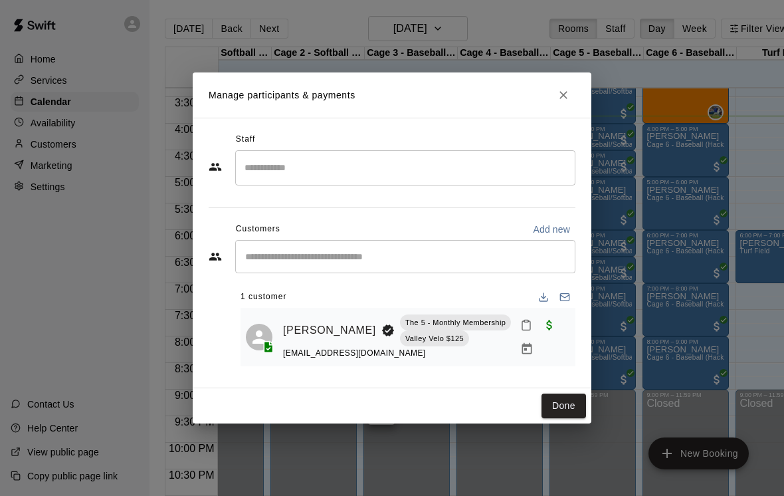
click at [554, 104] on button "Close" at bounding box center [563, 95] width 24 height 24
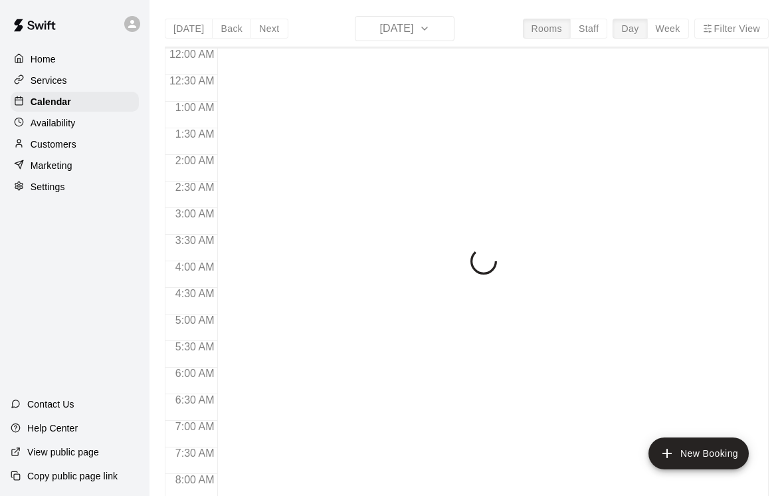
scroll to position [793, 0]
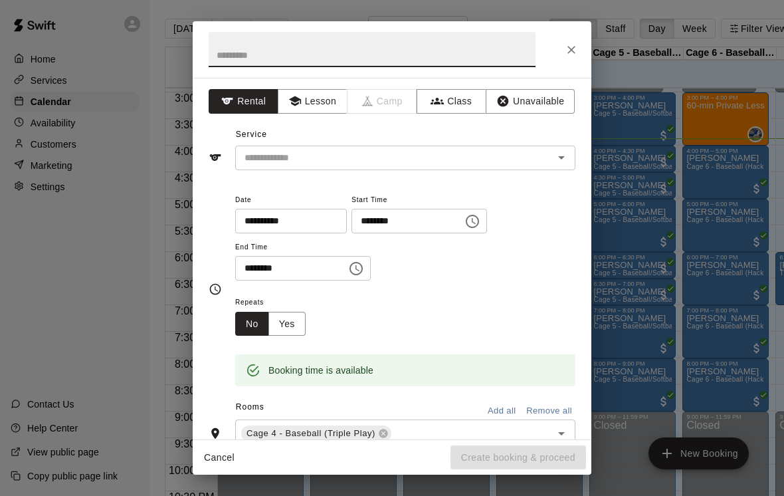
click at [567, 49] on icon "Close" at bounding box center [571, 49] width 13 height 13
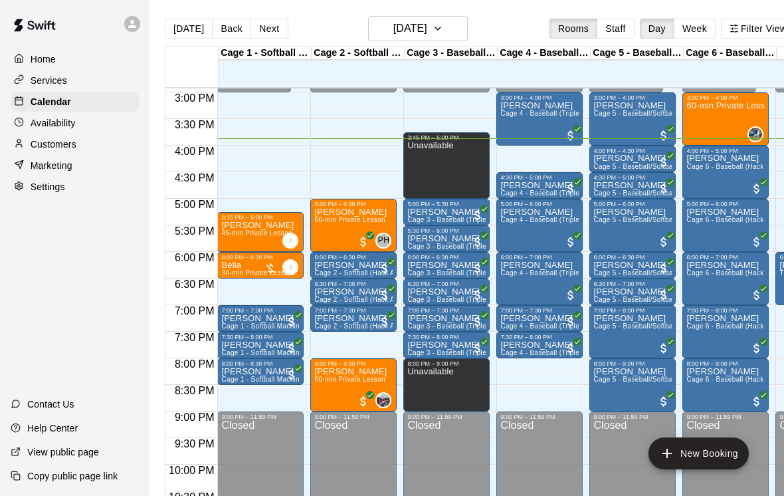
click at [448, 345] on p "[PERSON_NAME]" at bounding box center [446, 345] width 78 height 0
click at [419, 414] on button "delete" at bounding box center [421, 423] width 27 height 27
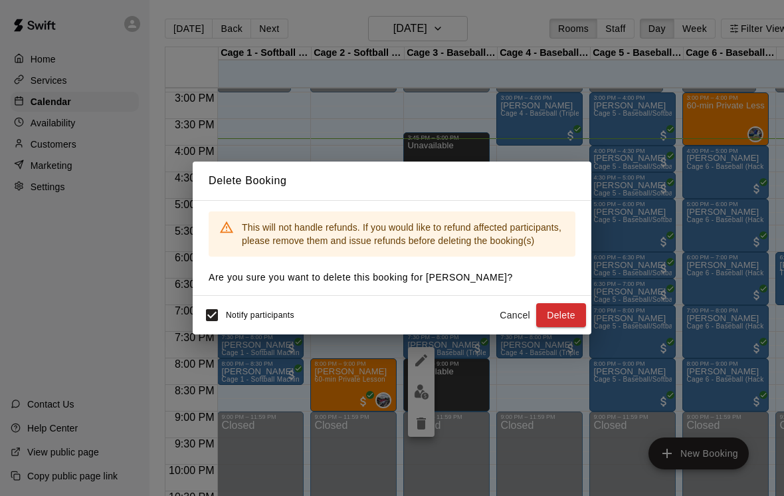
click at [568, 337] on div "Delete Booking This will not handle refunds. If you would like to refund affect…" at bounding box center [392, 248] width 784 height 496
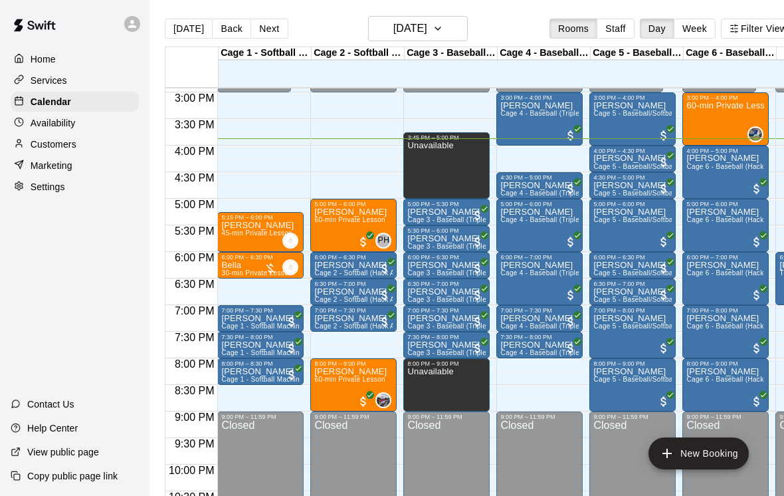
click at [568, 337] on div "Delete Booking This will not handle refunds. If you would like to refund affect…" at bounding box center [392, 248] width 784 height 496
click at [427, 418] on icon "delete" at bounding box center [421, 419] width 16 height 16
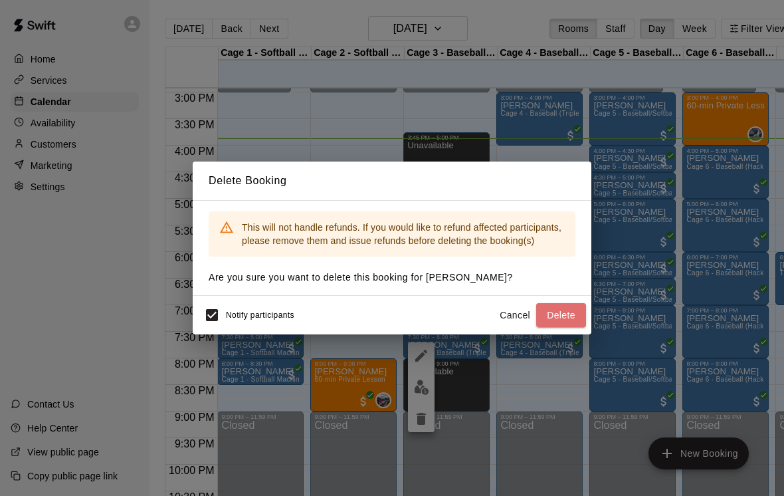
click at [573, 314] on button "Delete" at bounding box center [561, 315] width 50 height 25
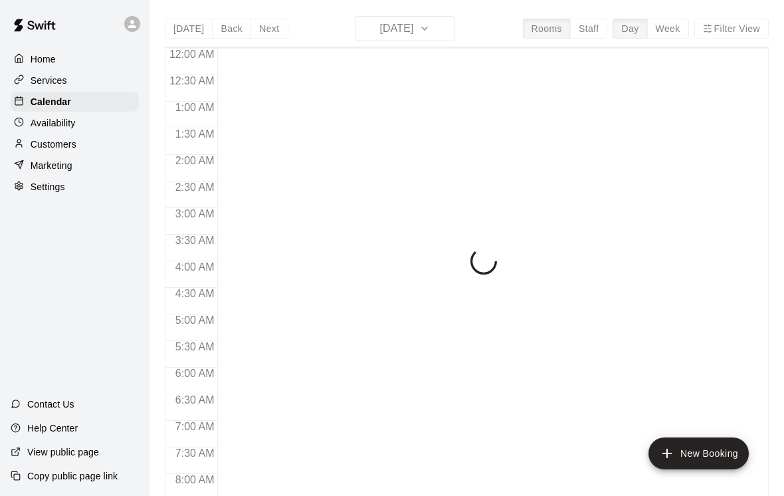
scroll to position [793, 0]
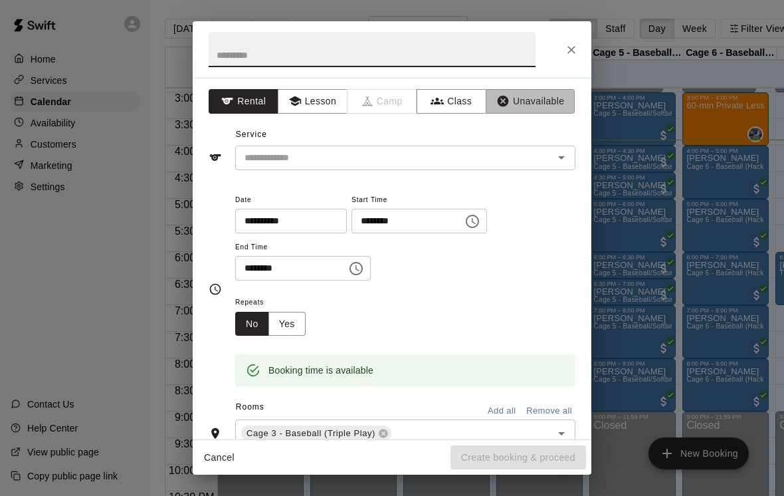
click at [550, 104] on button "Unavailable" at bounding box center [530, 101] width 89 height 25
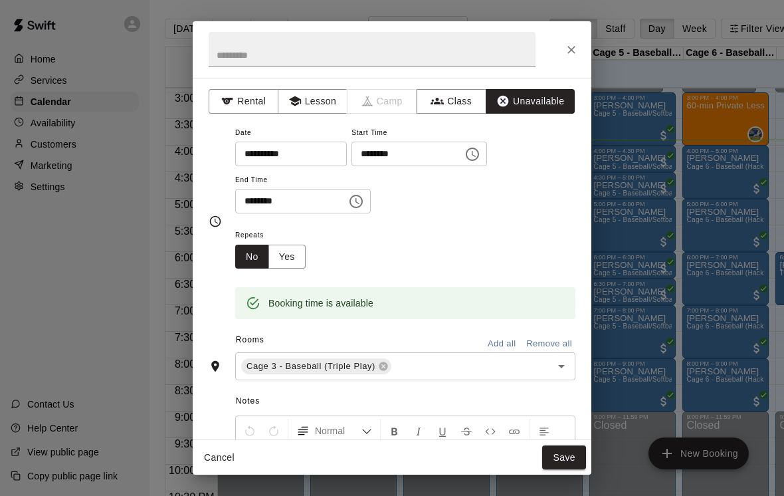
click at [559, 456] on button "Save" at bounding box center [564, 457] width 44 height 25
